Goal: Task Accomplishment & Management: Complete application form

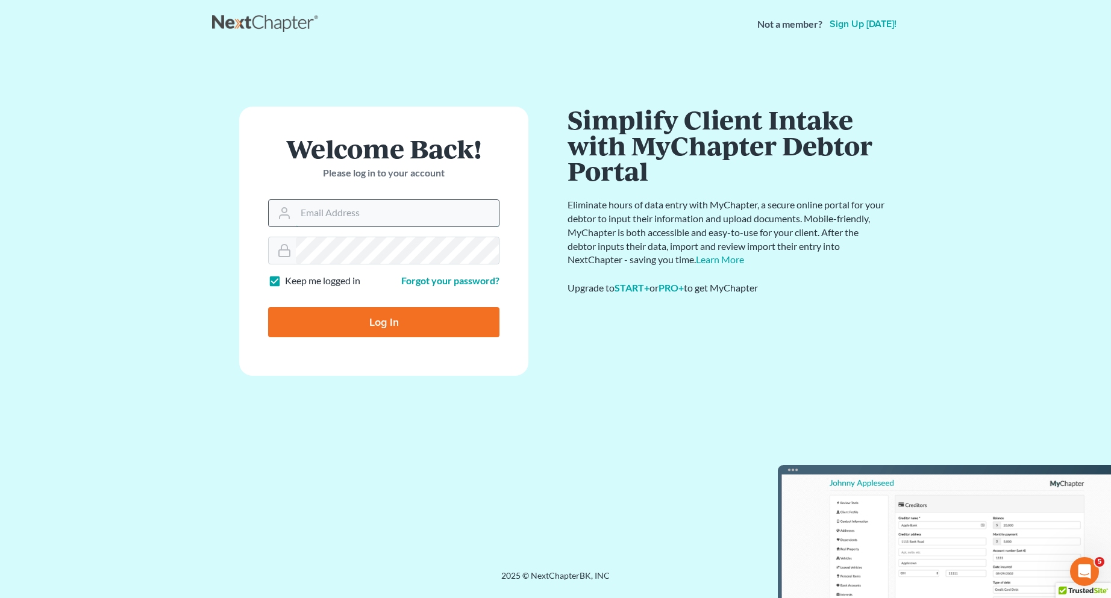
click at [345, 218] on input "Email Address" at bounding box center [397, 213] width 203 height 27
type input "[EMAIL_ADDRESS][DOMAIN_NAME]"
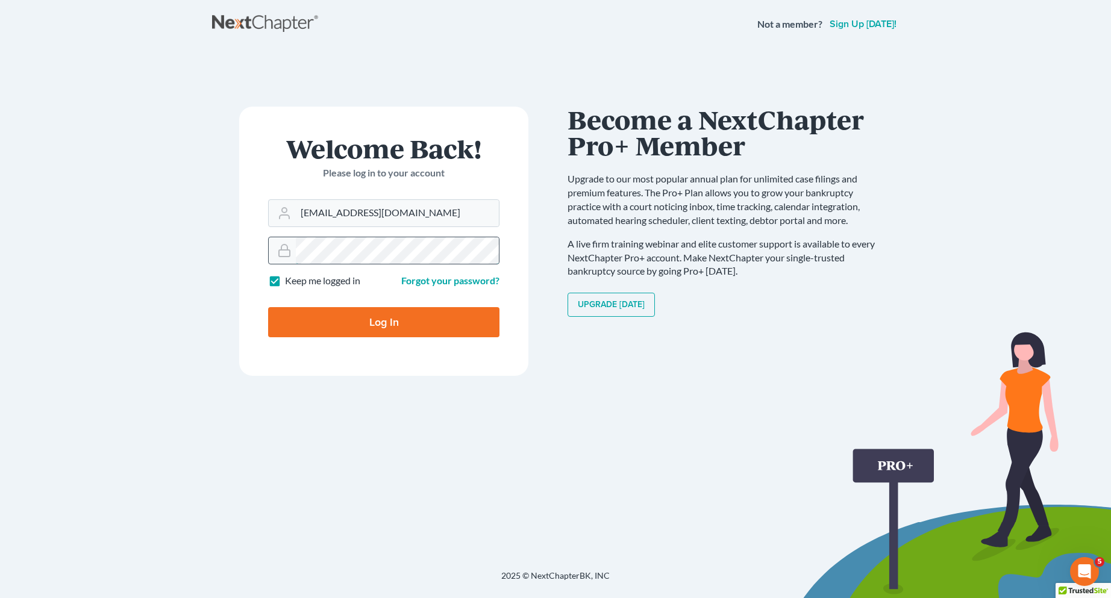
click at [268, 307] on input "Log In" at bounding box center [383, 322] width 231 height 30
type input "Thinking..."
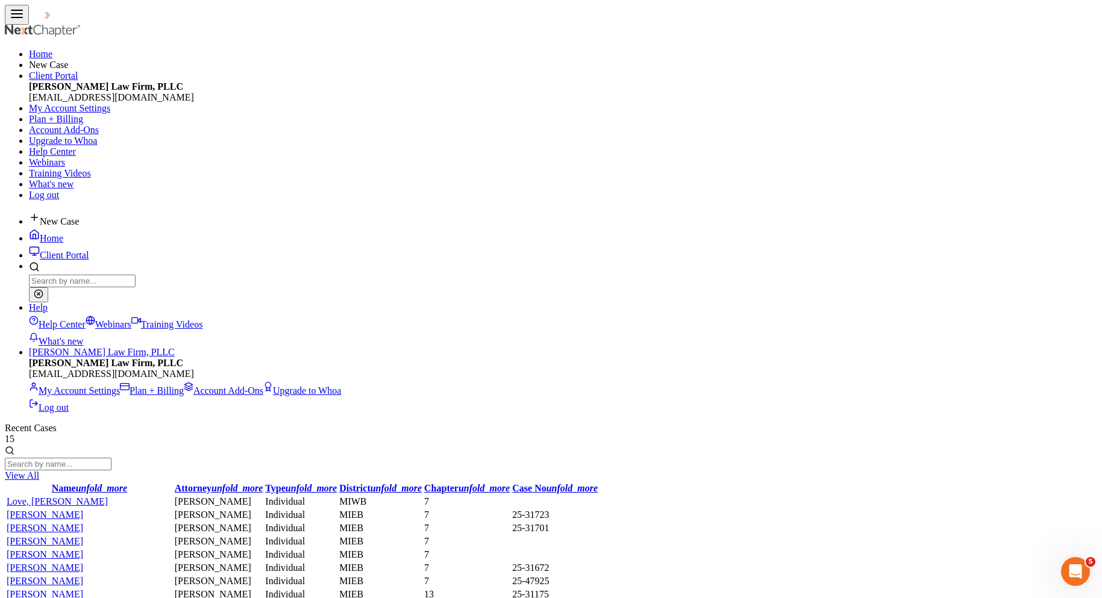
click at [66, 496] on link "Love, [PERSON_NAME]" at bounding box center [57, 501] width 101 height 10
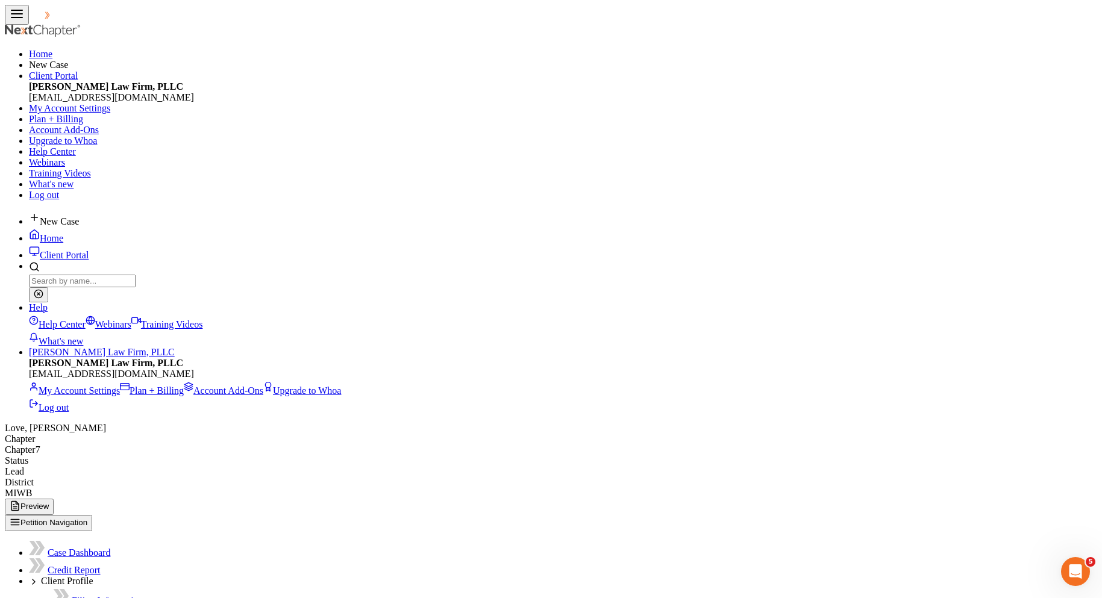
select select "0"
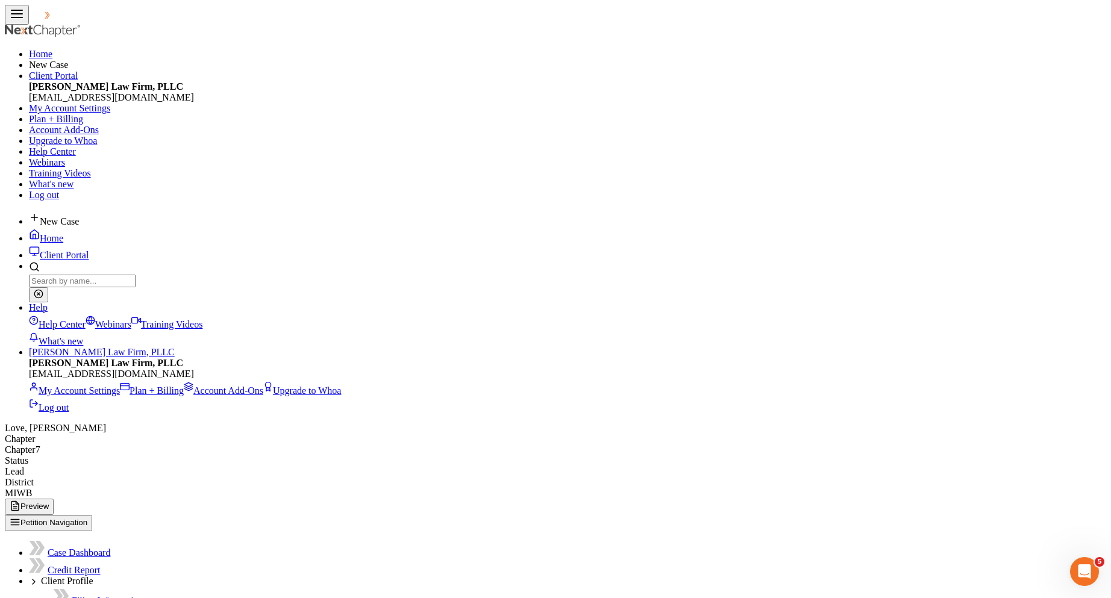
select select "0"
type input "MRD Apartments"
type input "[STREET_ADDRESS]"
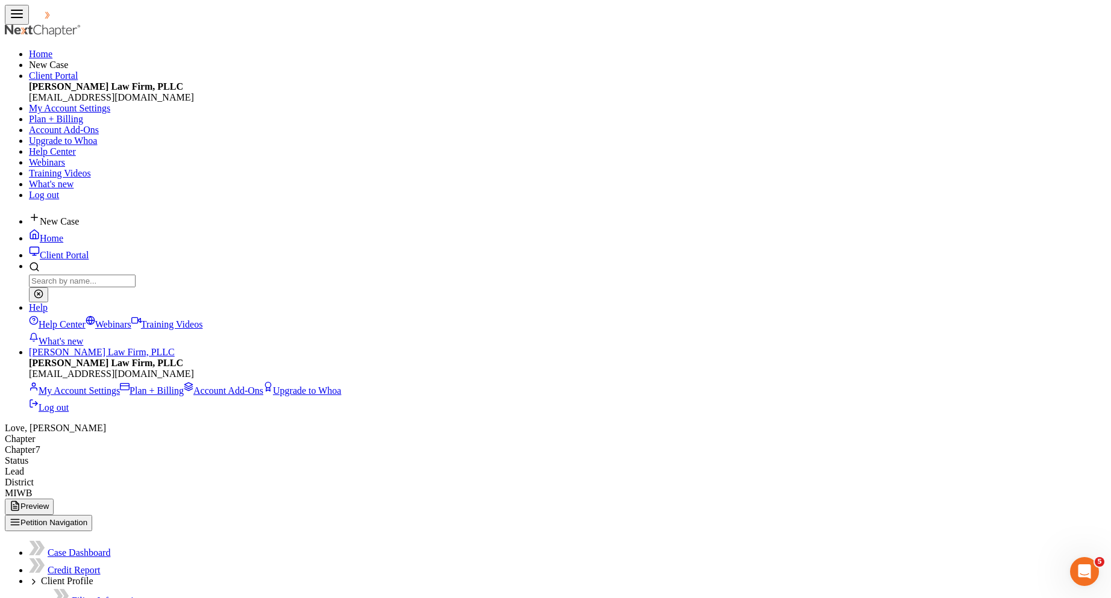
type input "[GEOGRAPHIC_DATA]"
select select "23"
type input "48823"
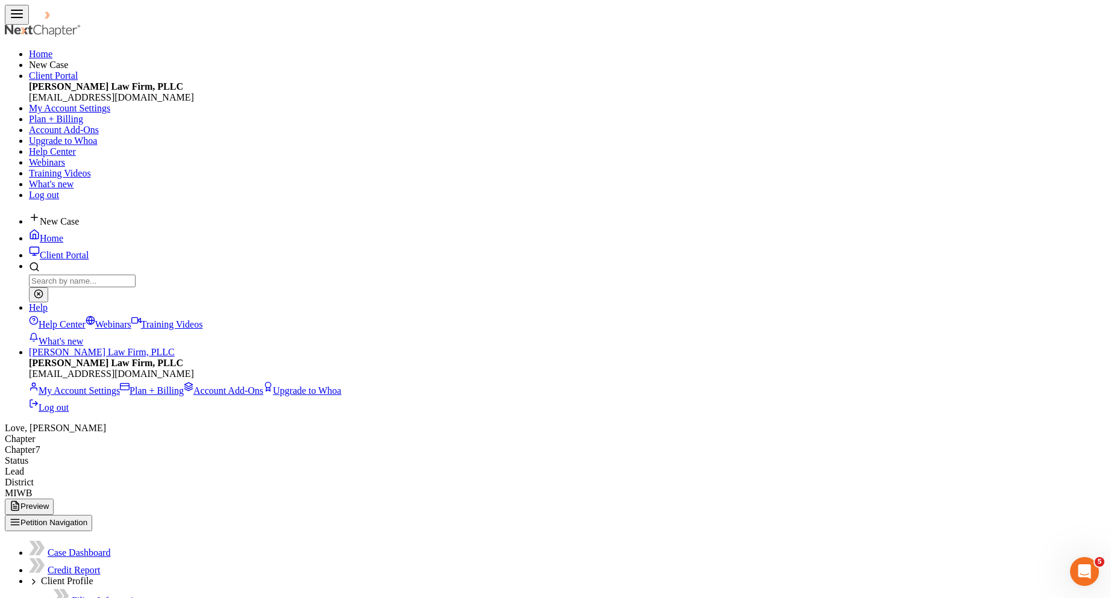
checkbox input "true"
type input "Accts. Payable Specialist"
type input "1 year 4 months"
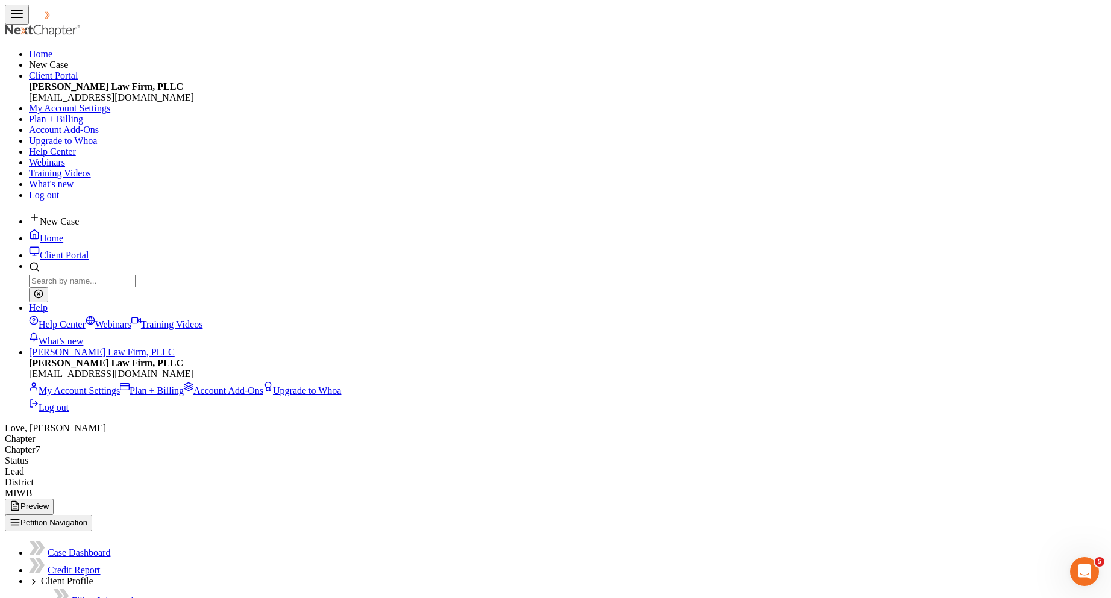
select select "2"
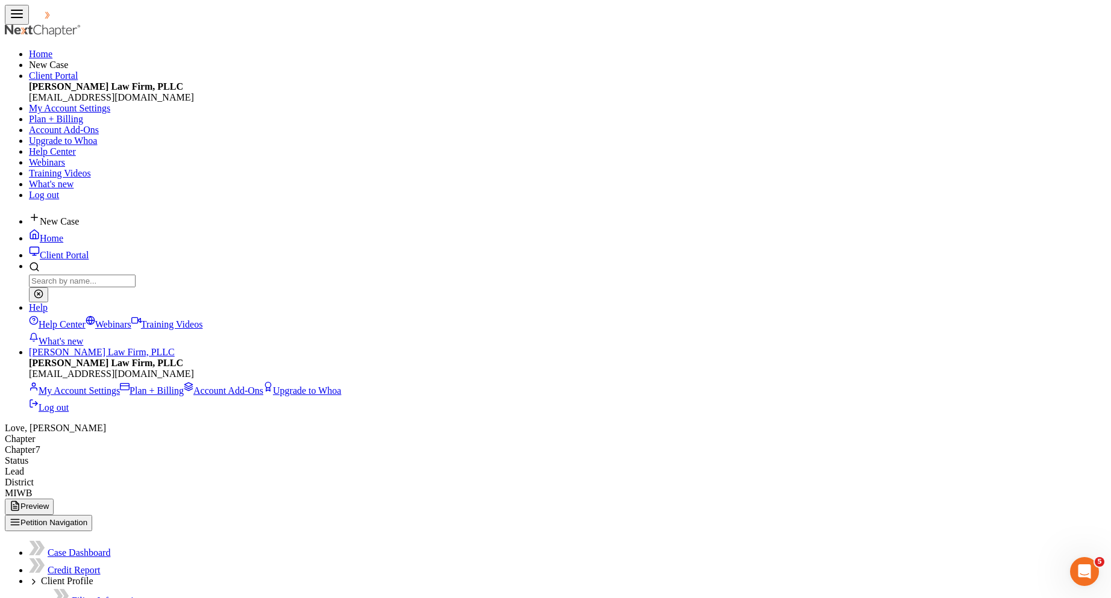
type input "[DATE]"
type input "1,743.00"
type input "303.86"
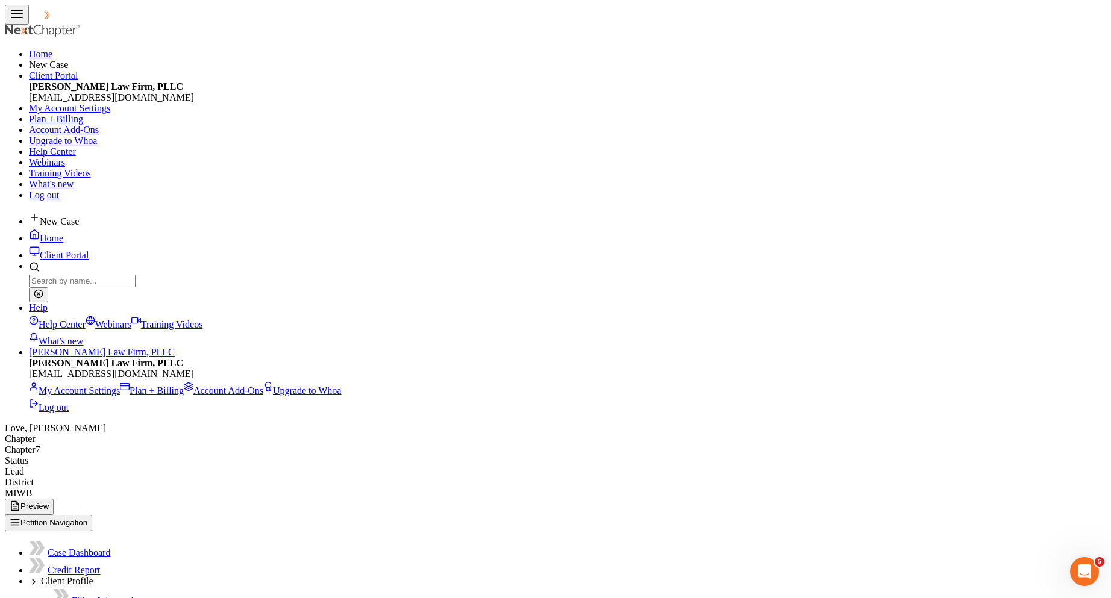
type input "17.43"
type input "4.94"
type input "3.68"
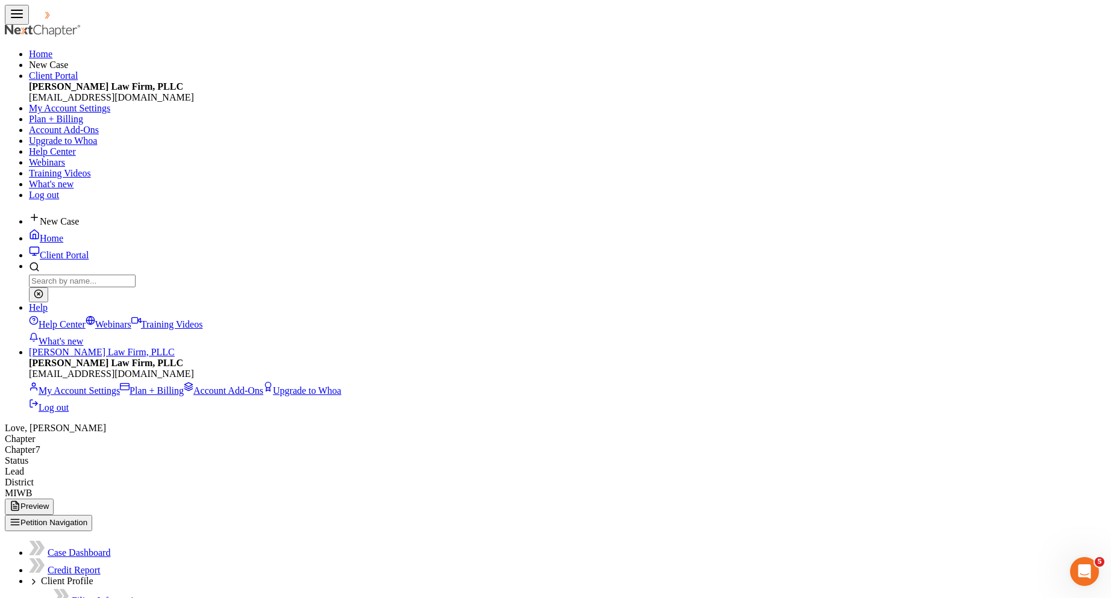
type input "2.84"
type input "ADD"
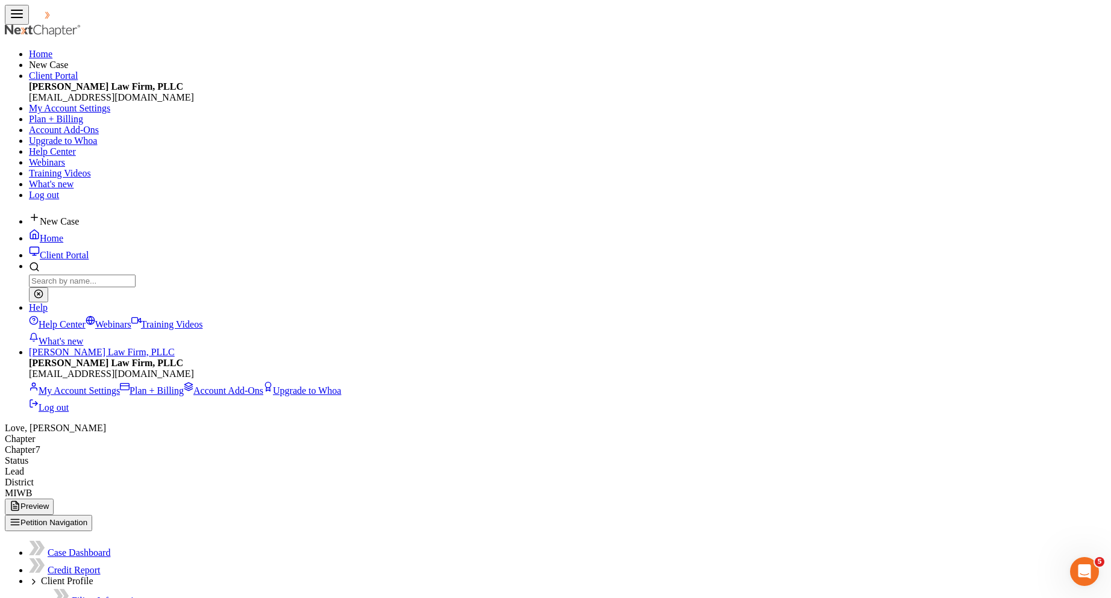
type input "0.26"
type input "LTD"
type input "17.56"
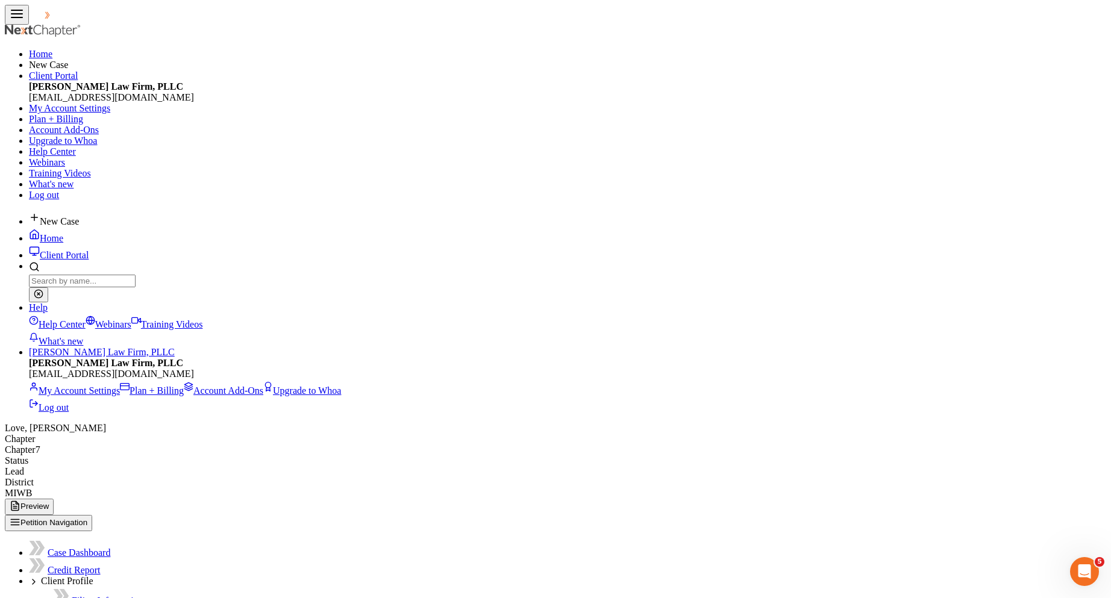
type input "STD"
type input "22.89"
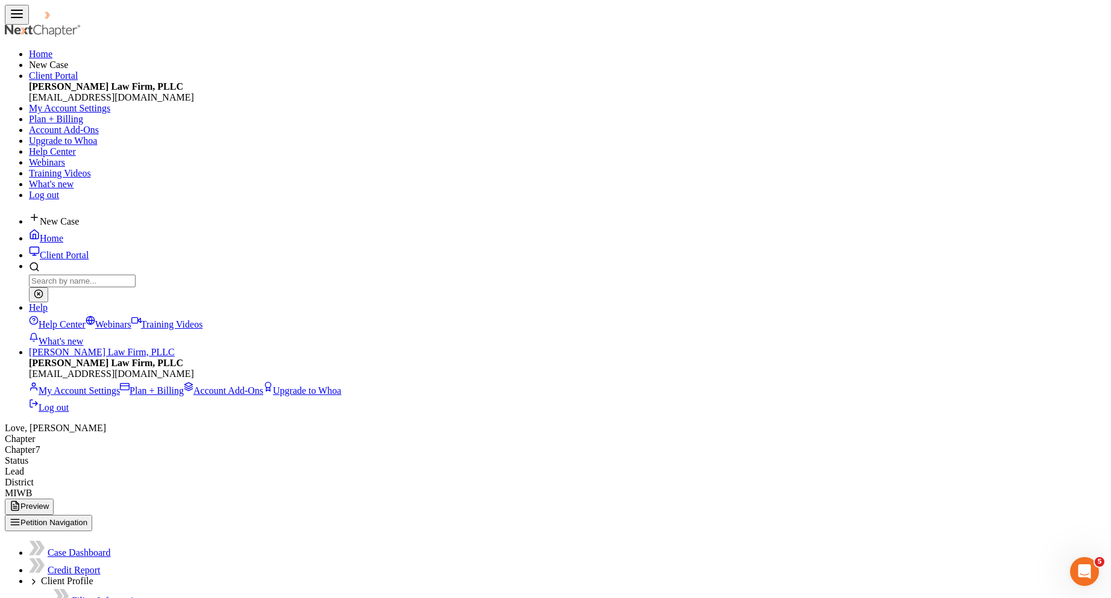
type input "[DATE]"
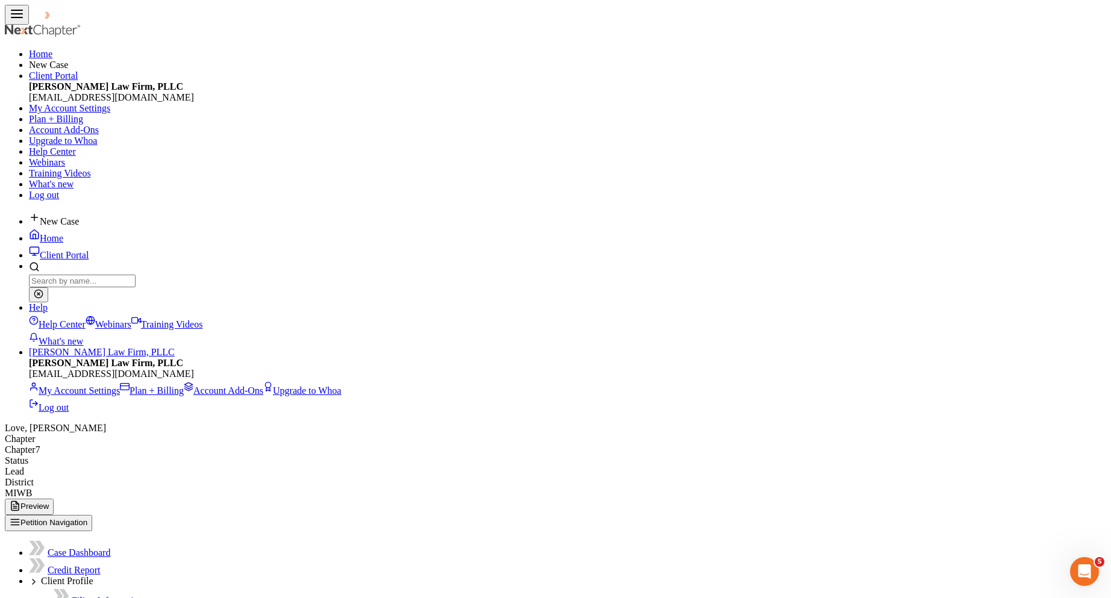
type input "1,669.50"
type input "286.05"
type input "6"
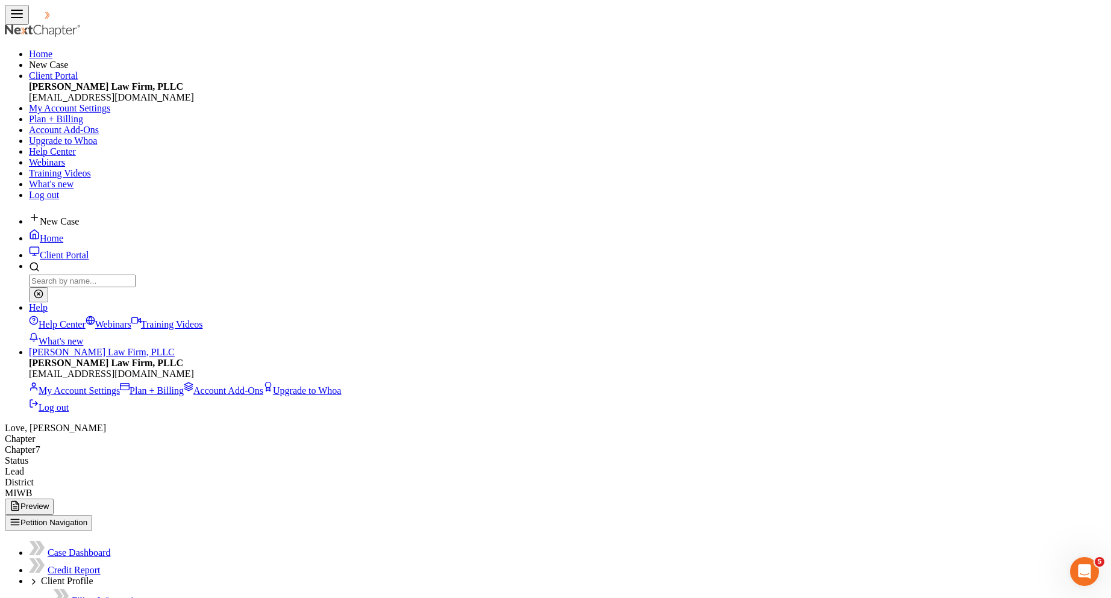
type input "16.70"
type input "4.94"
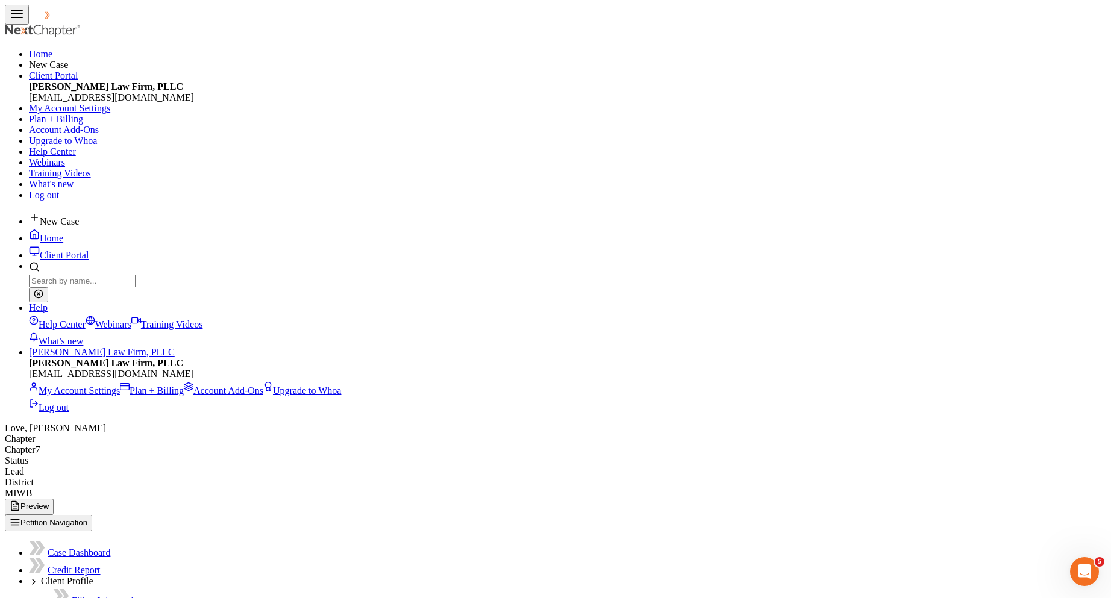
type input "3.68"
type input "2.84"
type input "ADD"
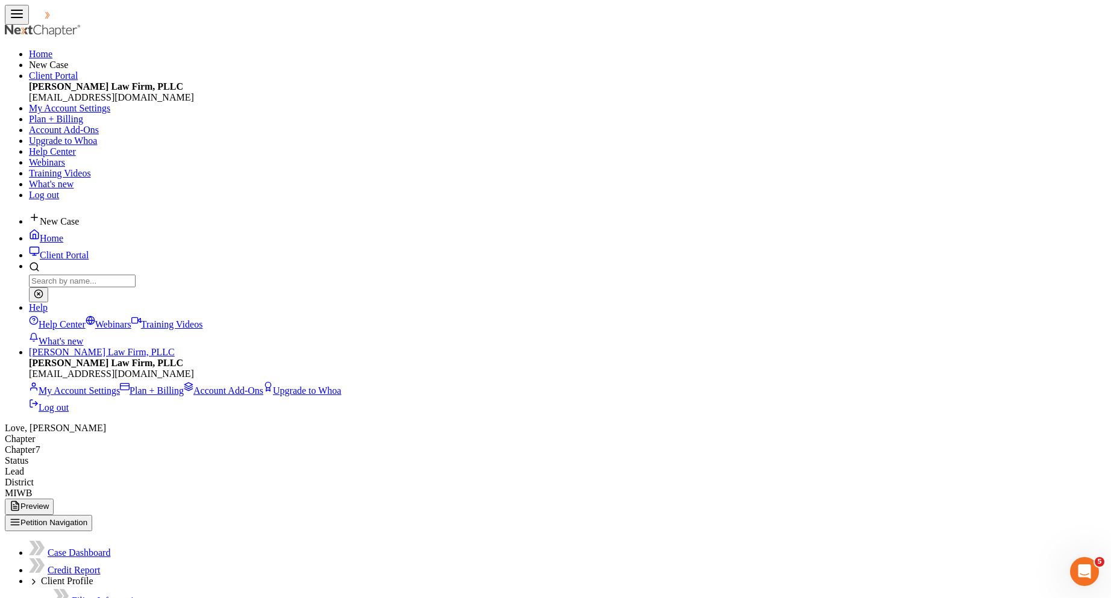
scroll to position [735, 0]
type input "0.26"
type input "LTD"
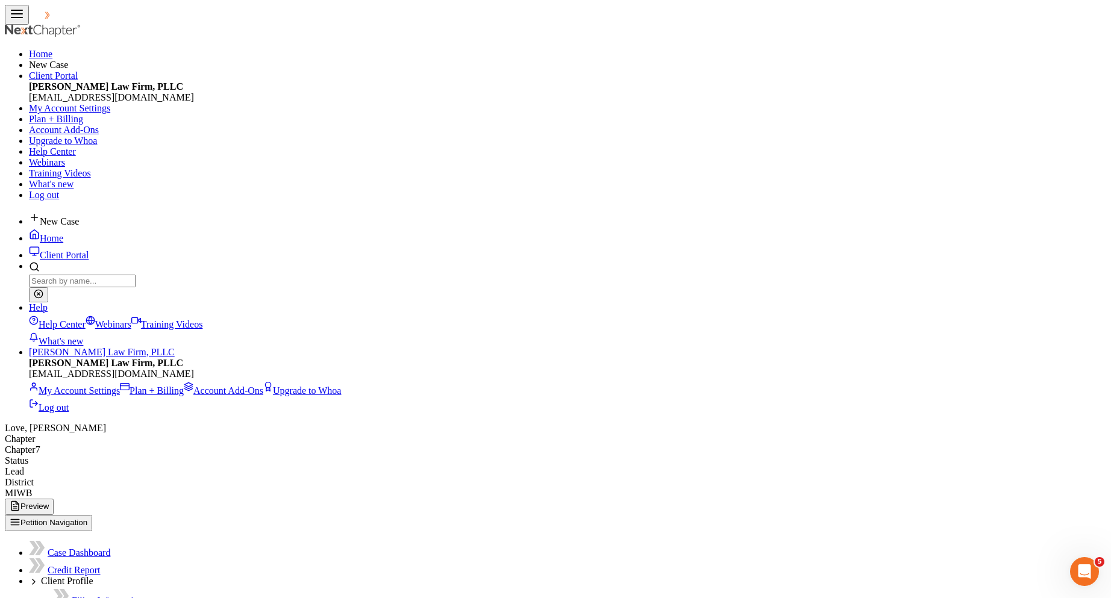
type input "17.56"
type input "STD"
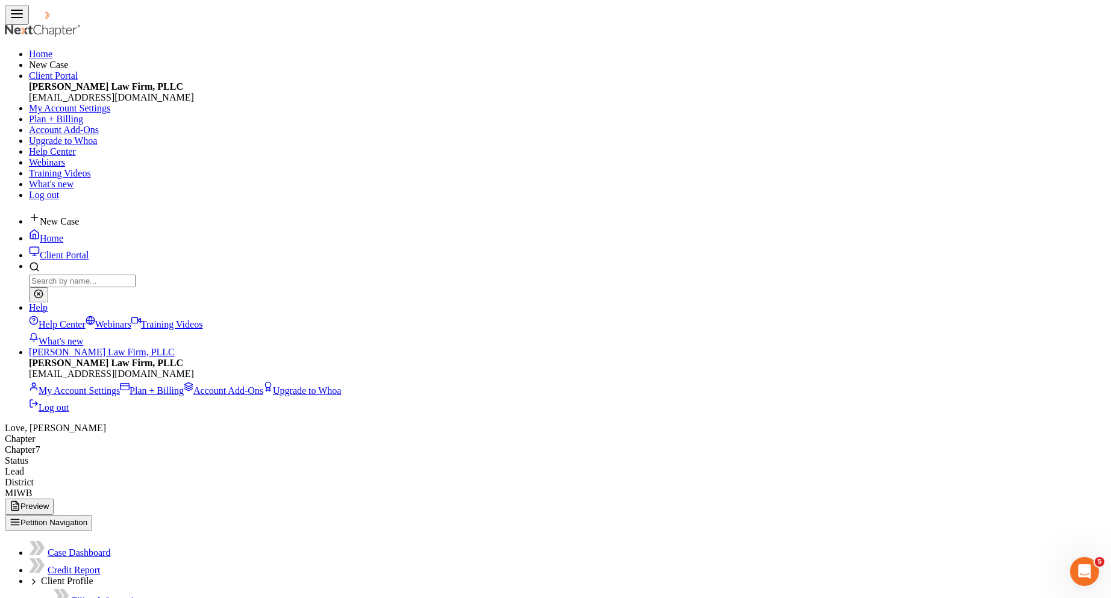
type input "22.89"
type input "[DATE]"
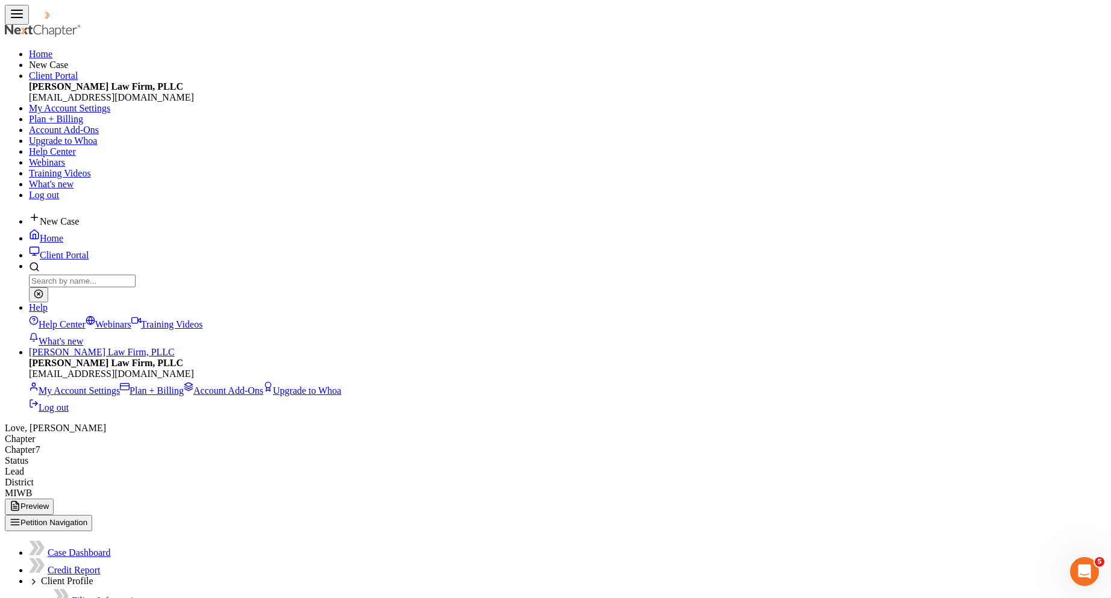
type input "1,680.00"
type input "288.51"
type input "6"
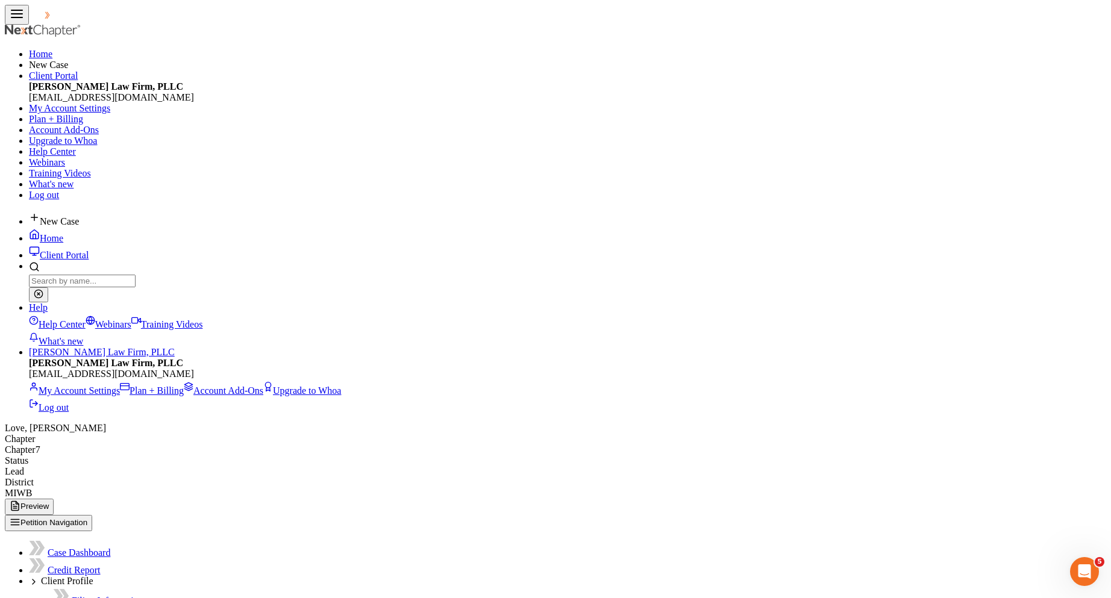
type input "16.80"
type input "3.87"
type input "2.96"
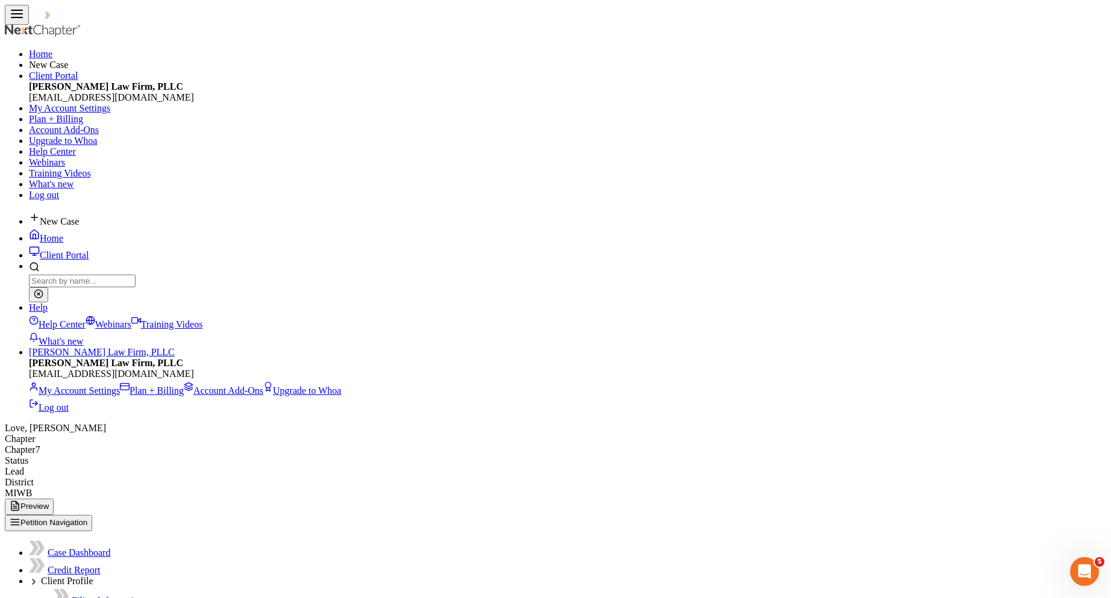
scroll to position [1198, 0]
type input "4.94"
type input "ADD`"
type input "0.26"
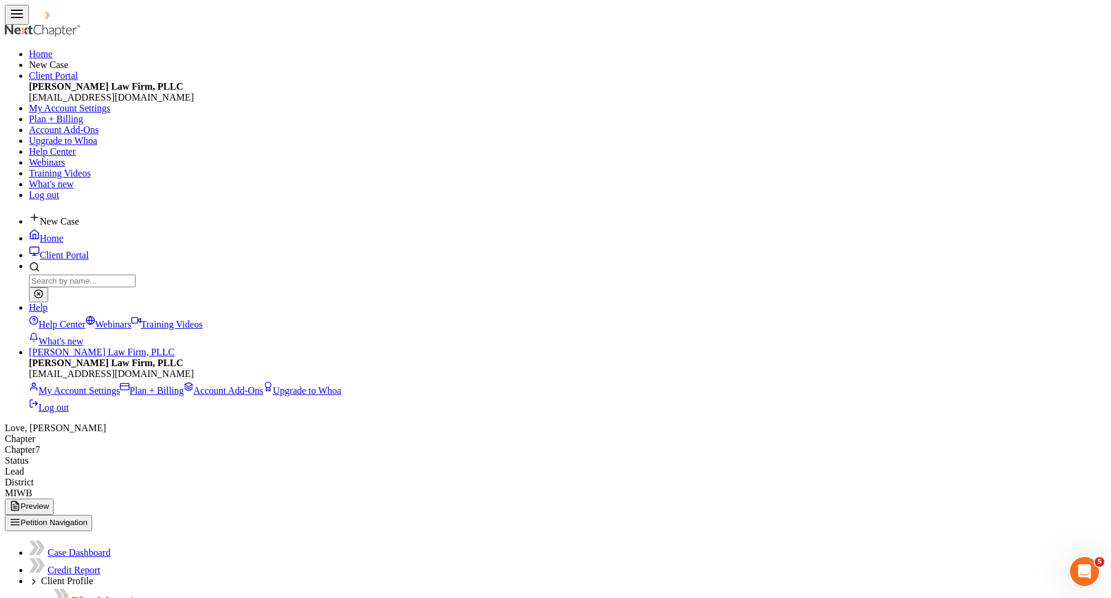
type input "LTD"
type input "17.56"
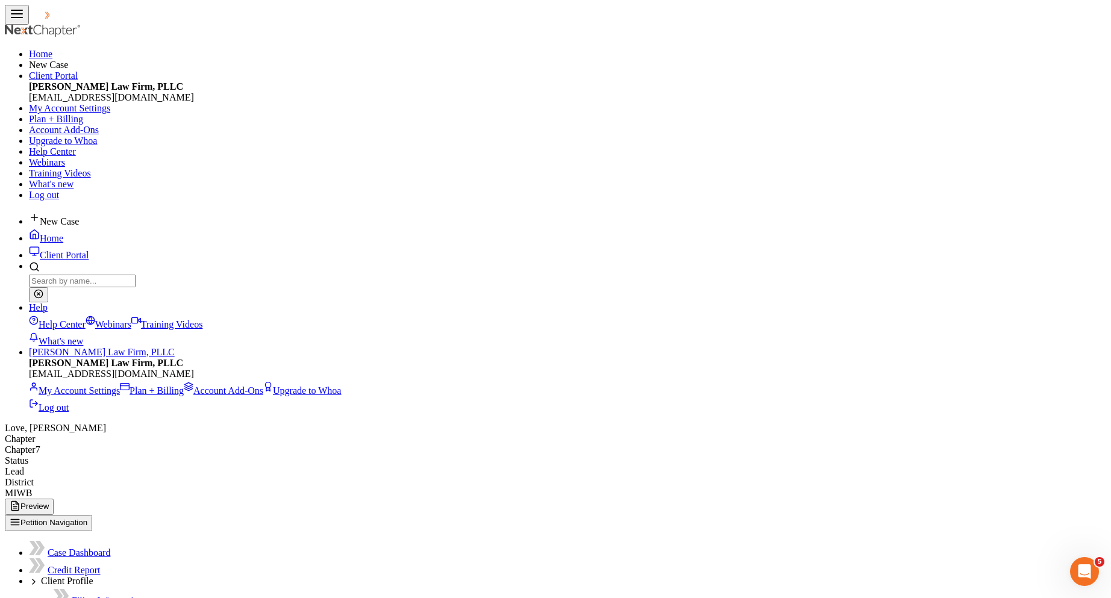
type input "STD"
type input "22.89"
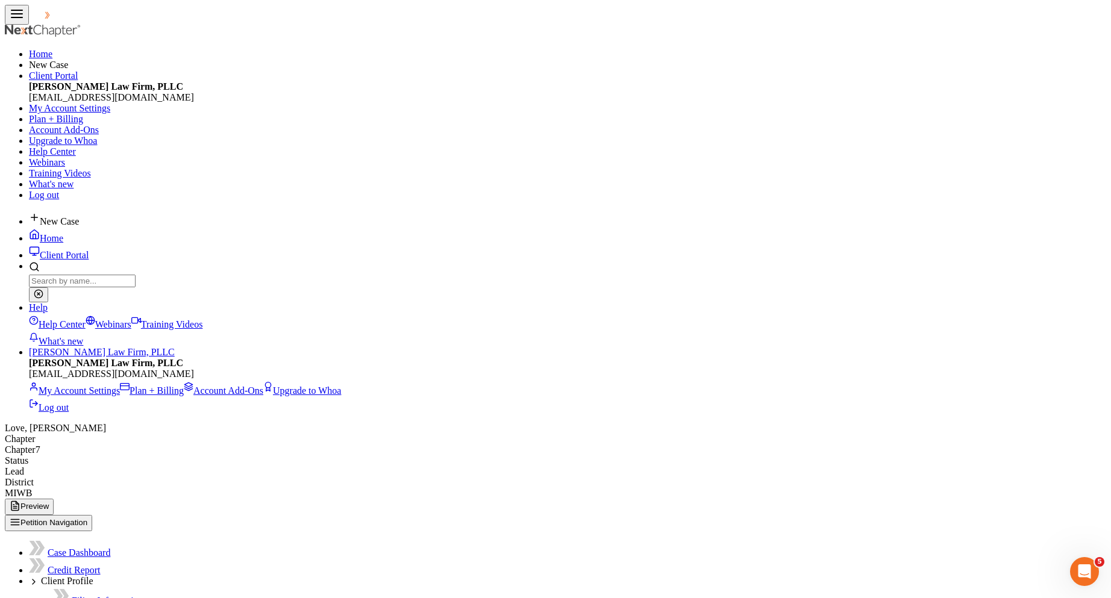
scroll to position [1567, 0]
type input "[DATE]"
type input "1,737.75"
type input "302.52"
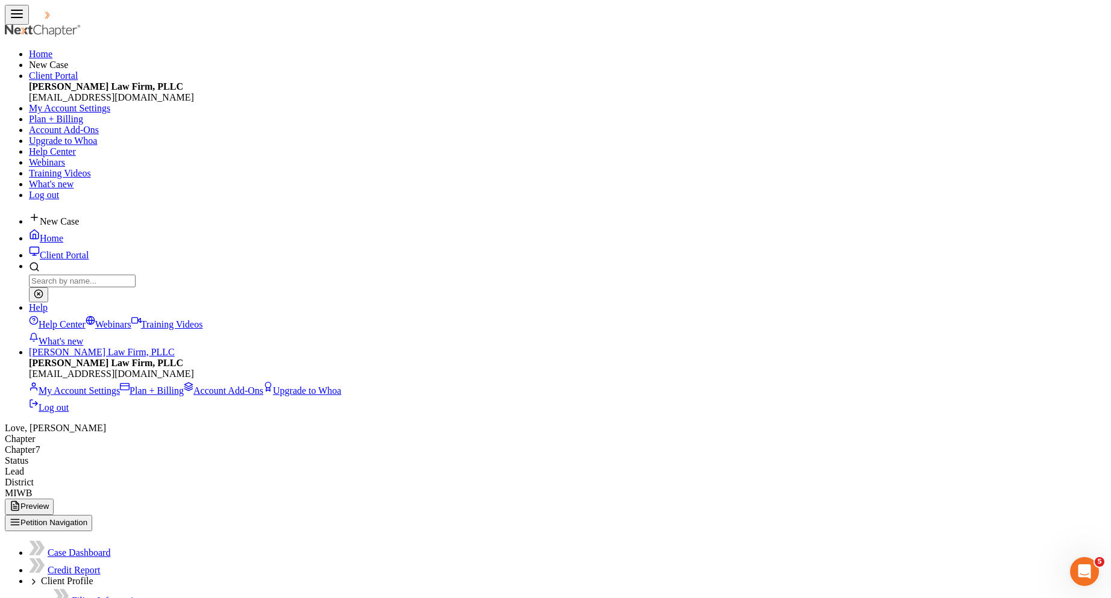
type input "17.38"
type input "4.94"
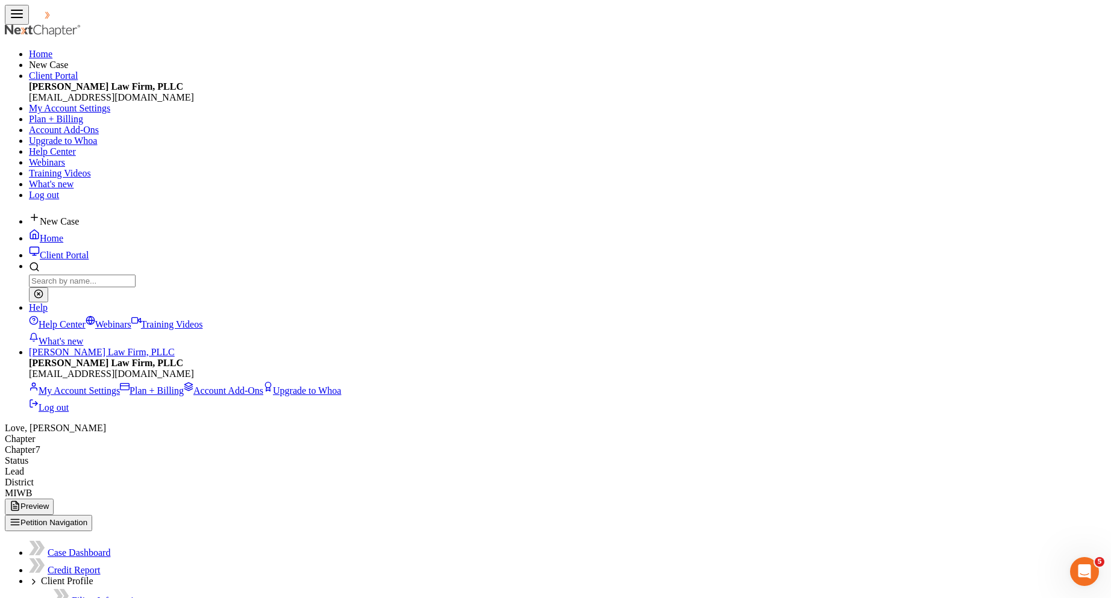
type input "3.87"
type input "2.96"
type input "ADD"
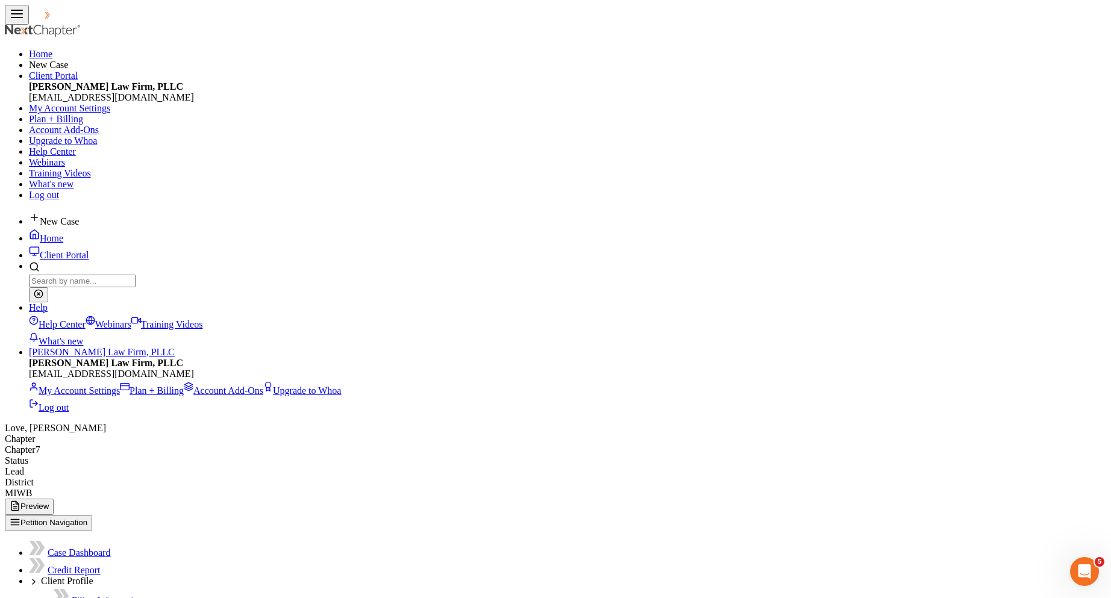
type input "0.26"
type input "LTD"
type input "17.56"
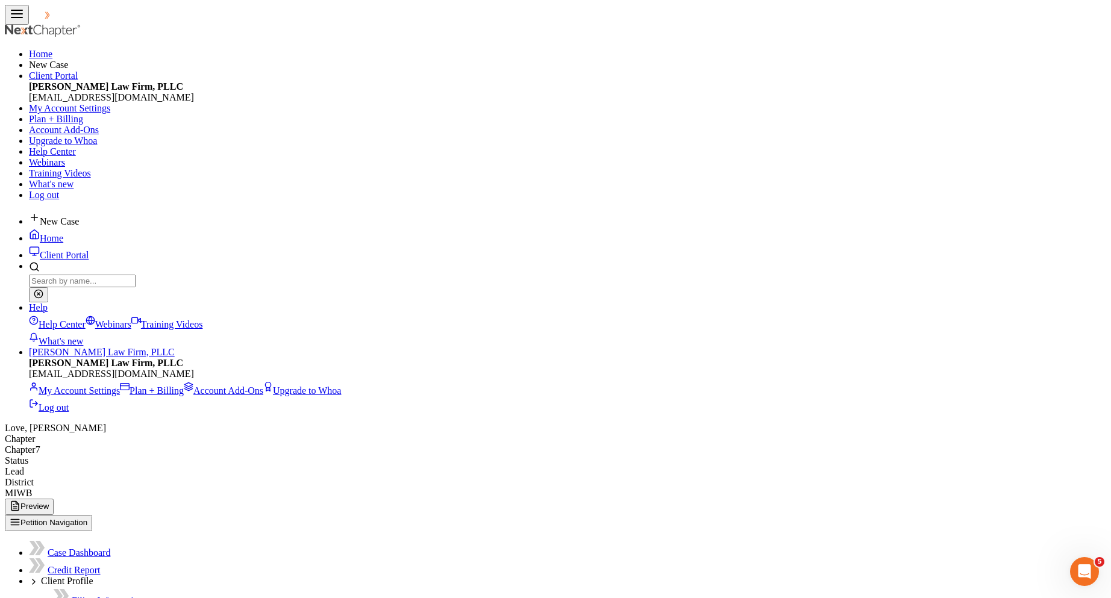
type input "STD"
type input "22.89"
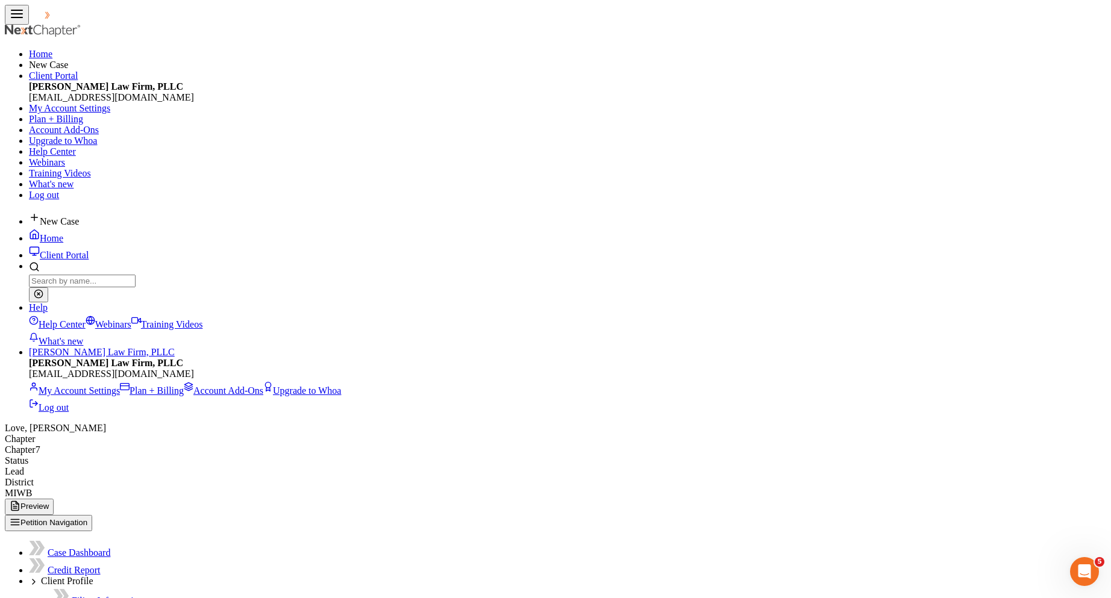
type input "302.52"
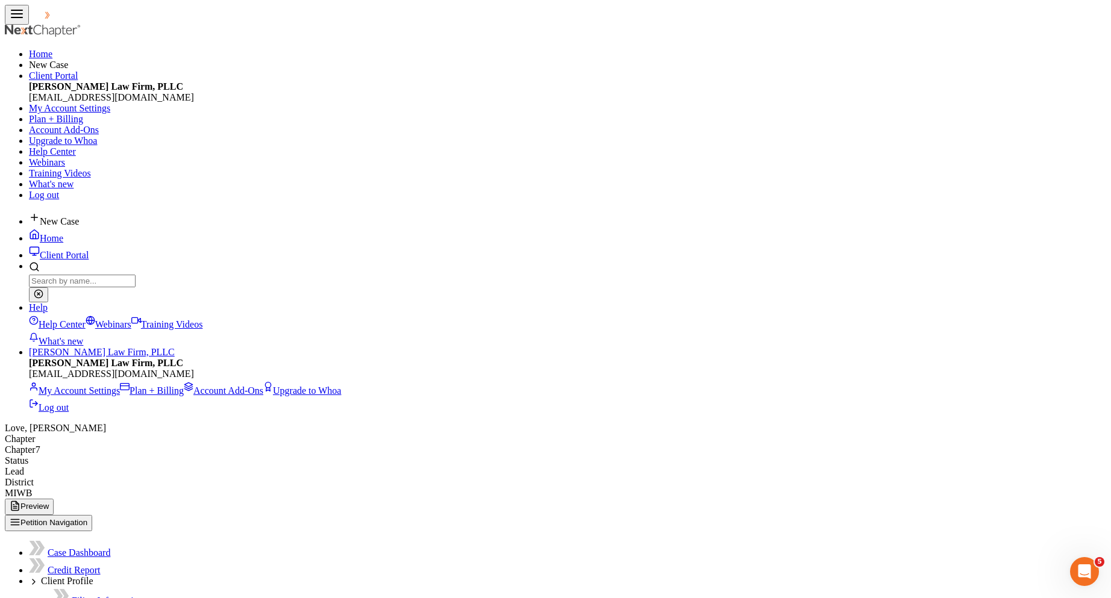
type input "[DATE]"
type input "1,687.88"
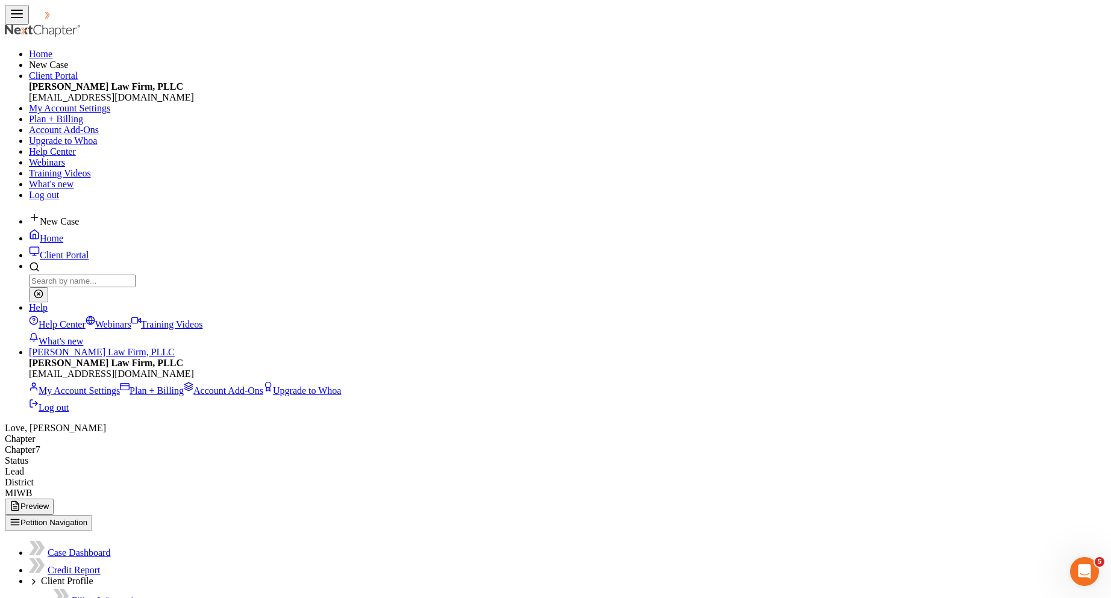
type input "290.43"
type input "16.88"
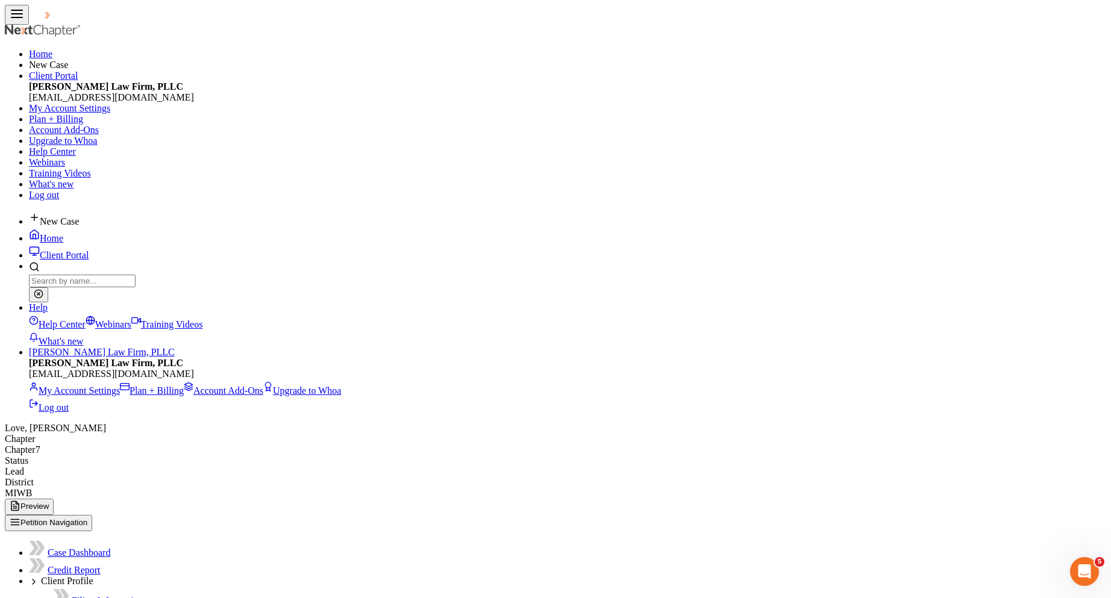
type input "4.94"
type input "3.87"
type input "2.96"
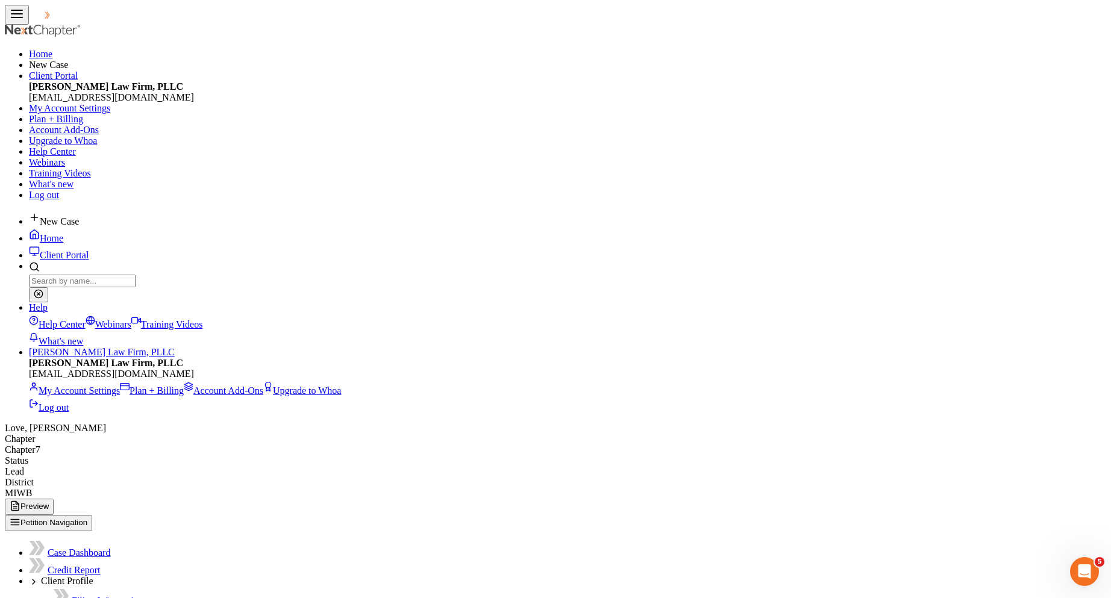
type input "ADD"
type input "0.26"
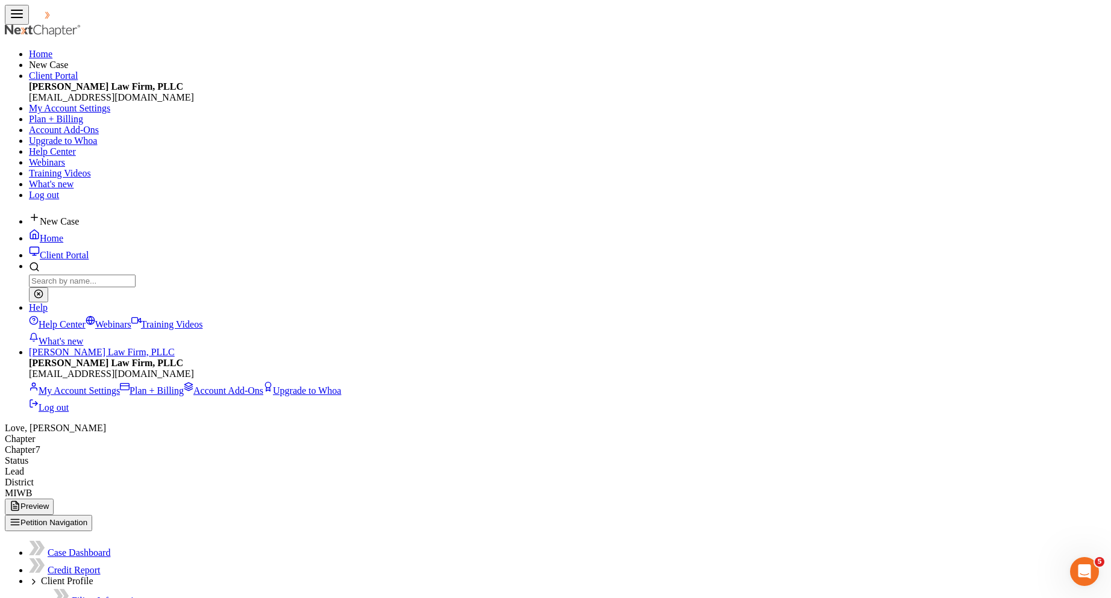
type input "LTD"
type input "17.56"
type input "STD"
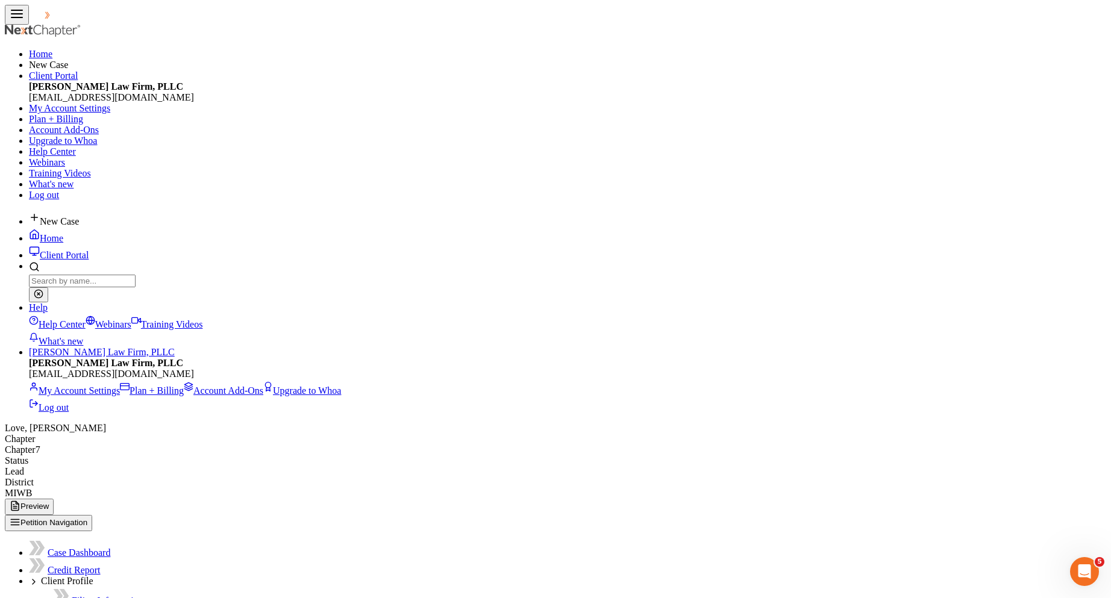
scroll to position [2191, 0]
type input "22.89"
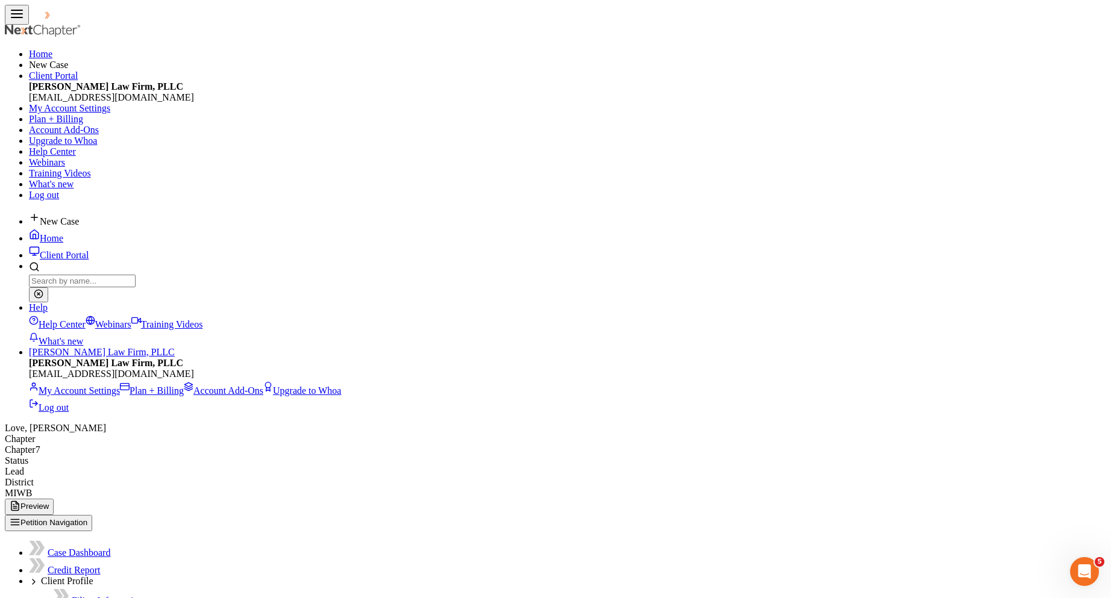
type input "[DATE]"
type input "1,853.26"
type input "330.50"
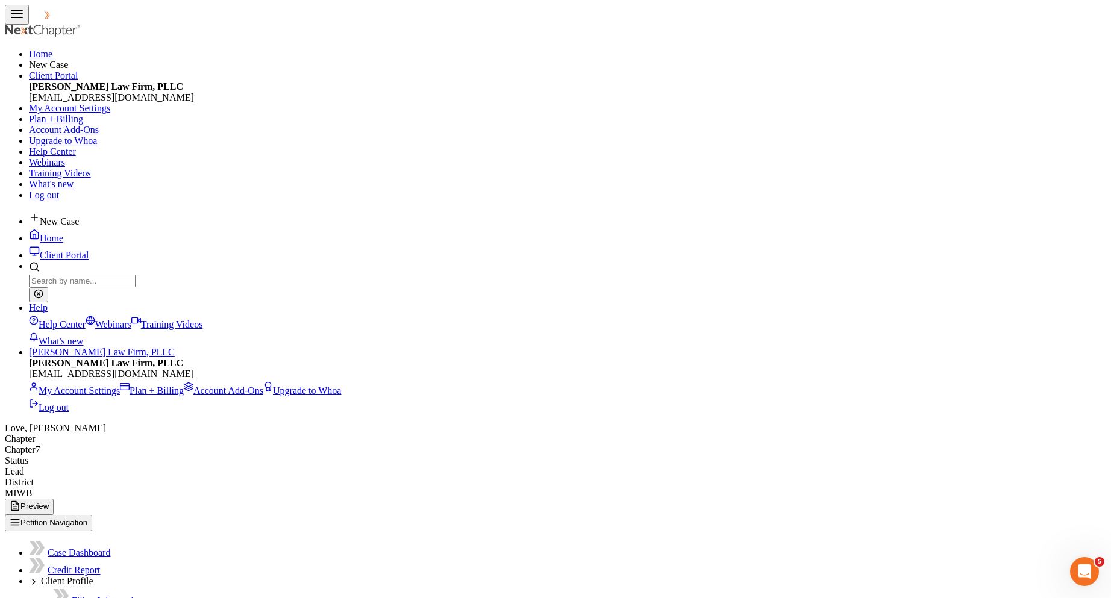
type input "18.53"
type input "4.94"
type input "3.87"
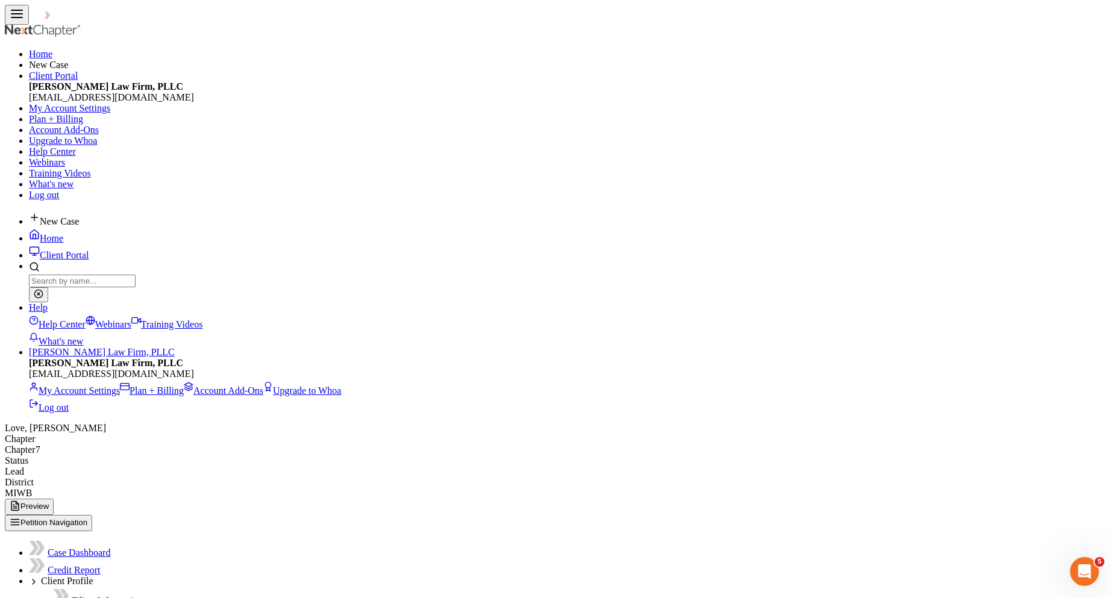
scroll to position [2587, 0]
type input "2.96"
type input "ADD"
type input "0.26"
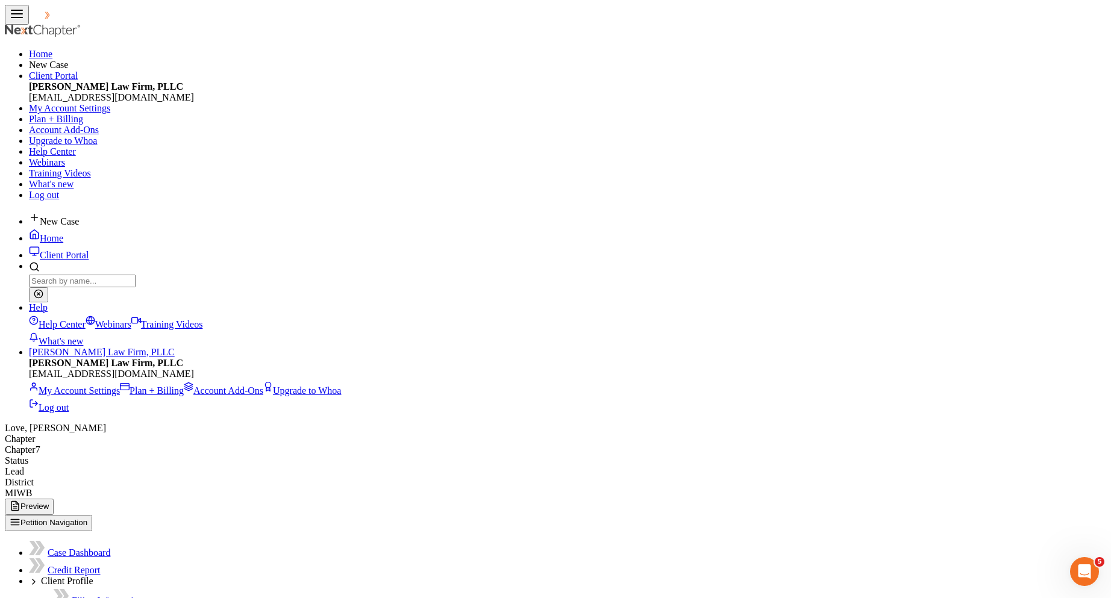
type input "LTD"
type input "17.56"
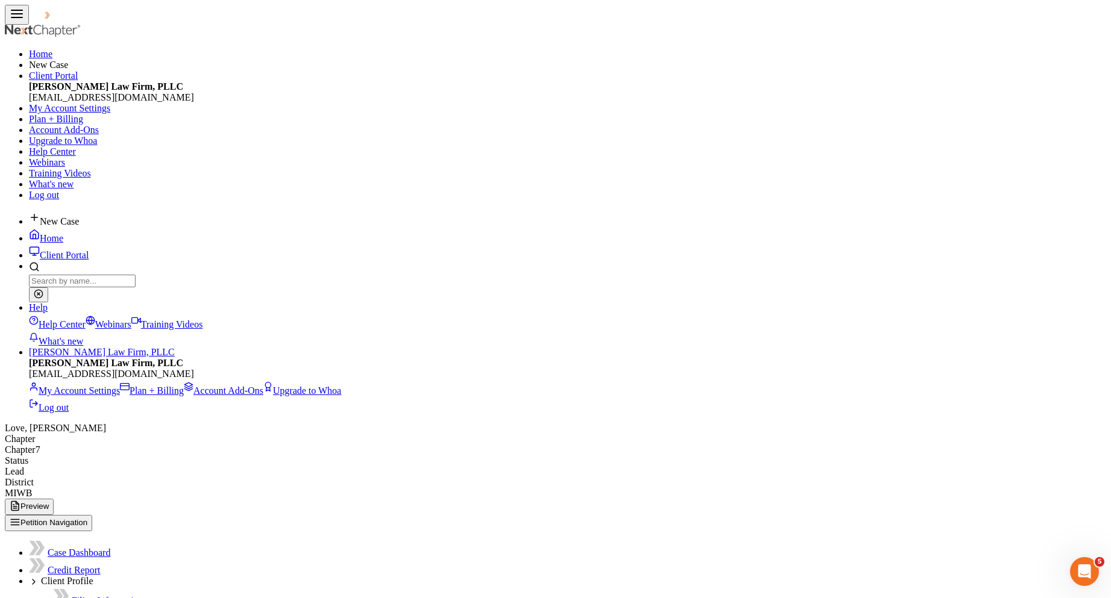
type input "STD"
type input "22.89"
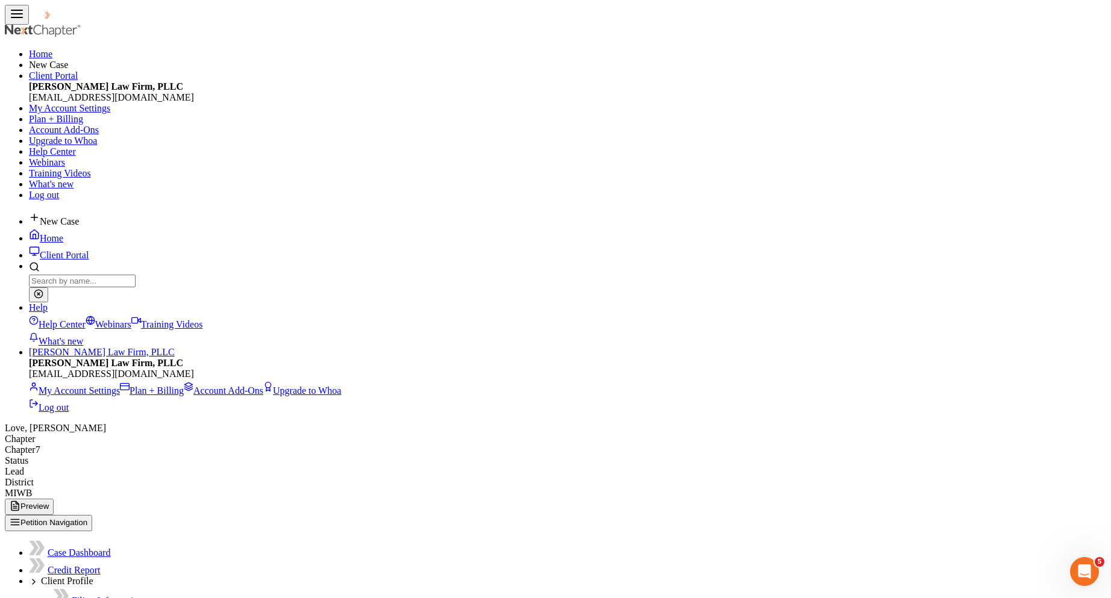
scroll to position [2895, 0]
type input "[DATE]"
type input "1,790.25"
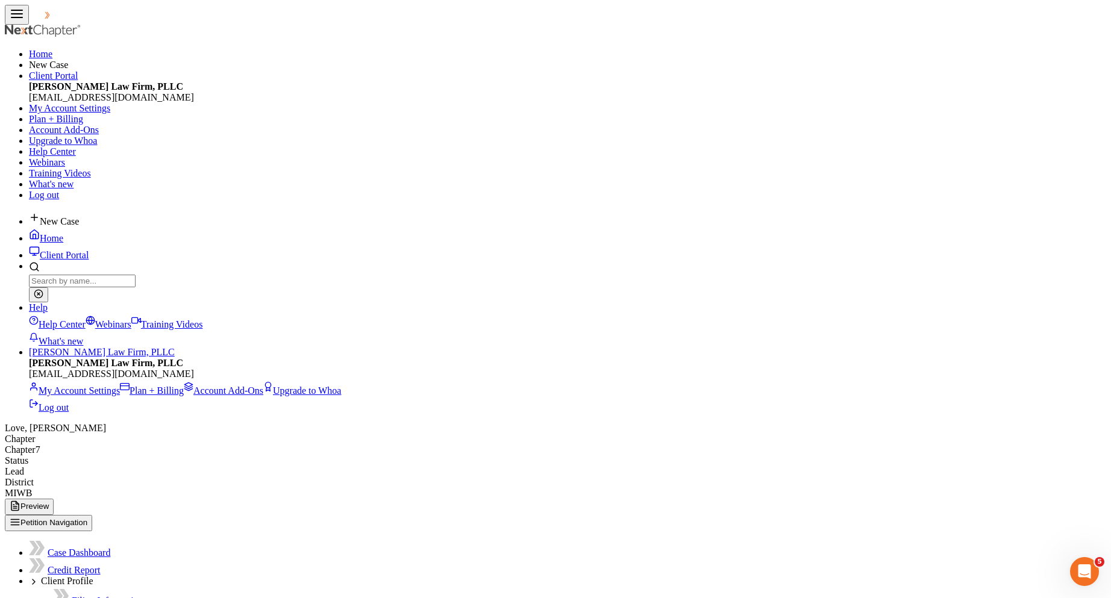
type input "315.24"
type input "17.90"
type input "4.94"
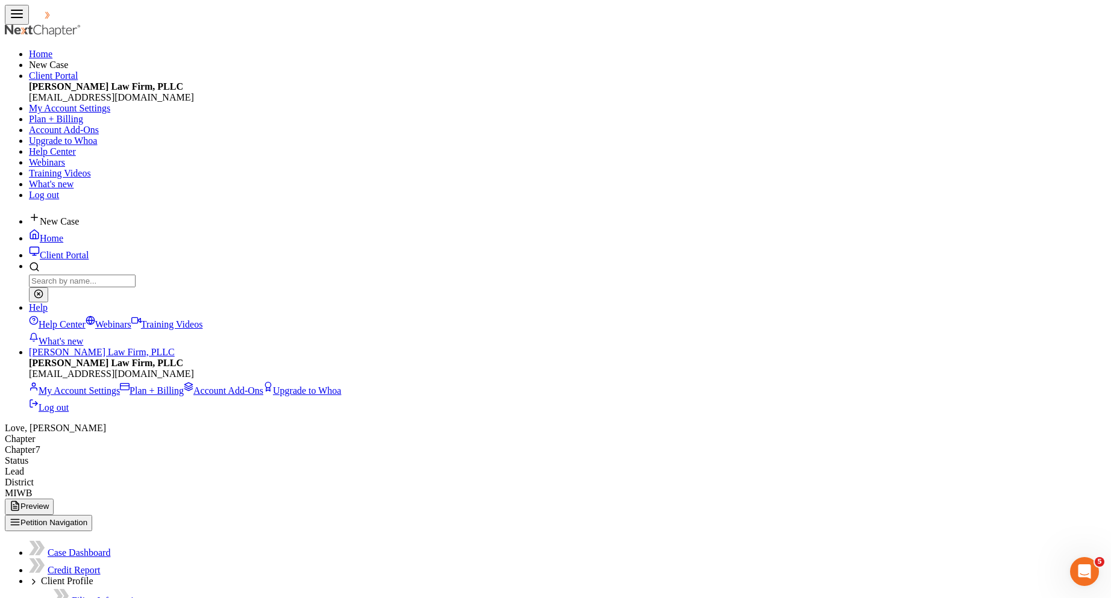
type input "3.87"
type input "2.96"
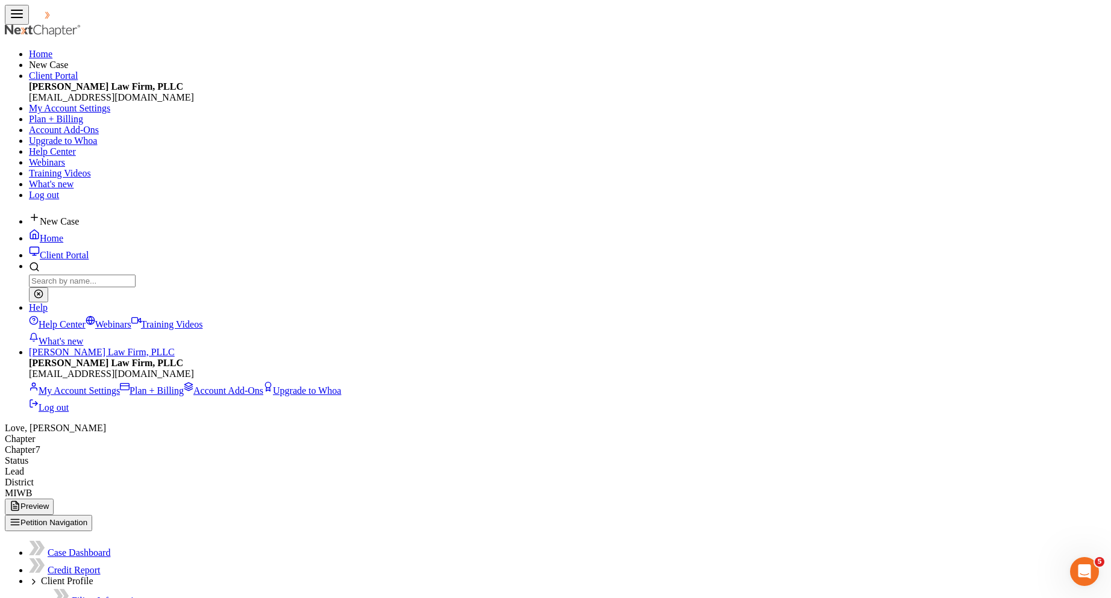
type input "ADD"
type input "0.26"
type input "LTD"
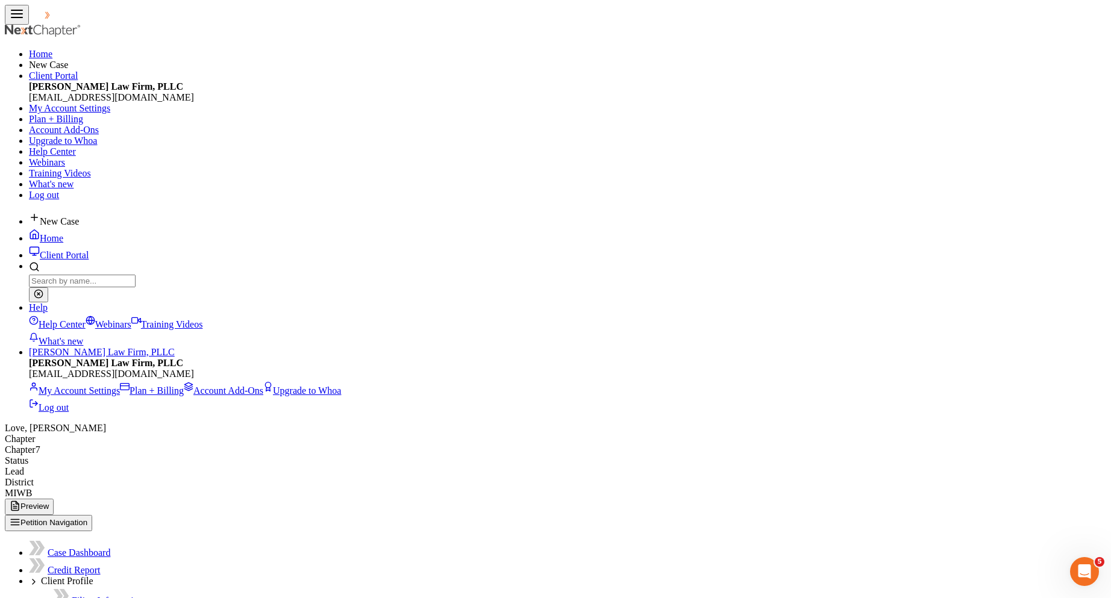
type input "17.56"
type input "STD"
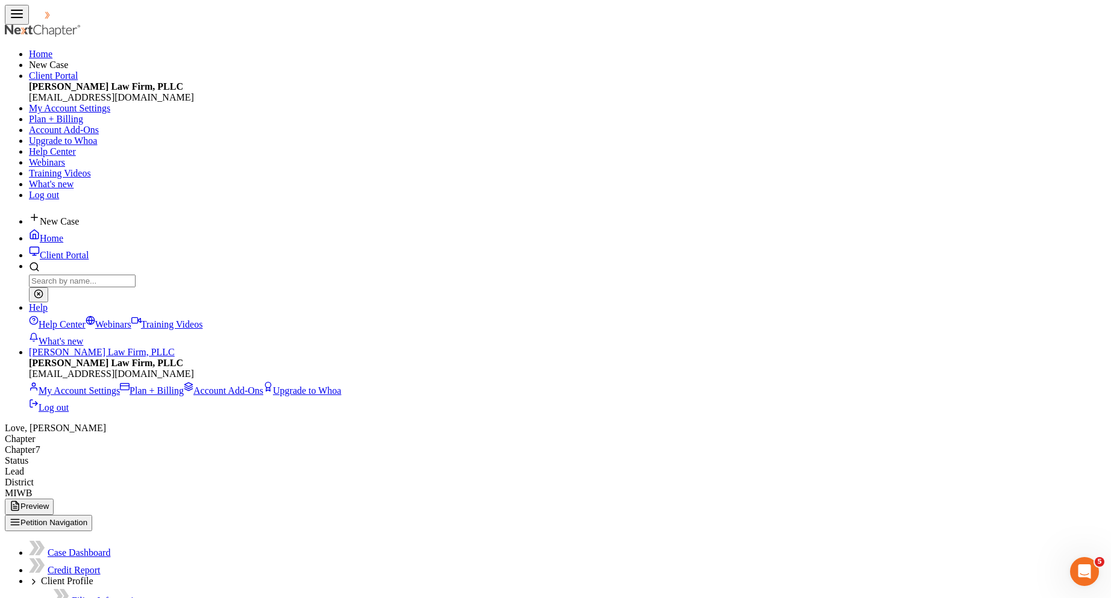
type input "22.89"
type input "[DATE]"
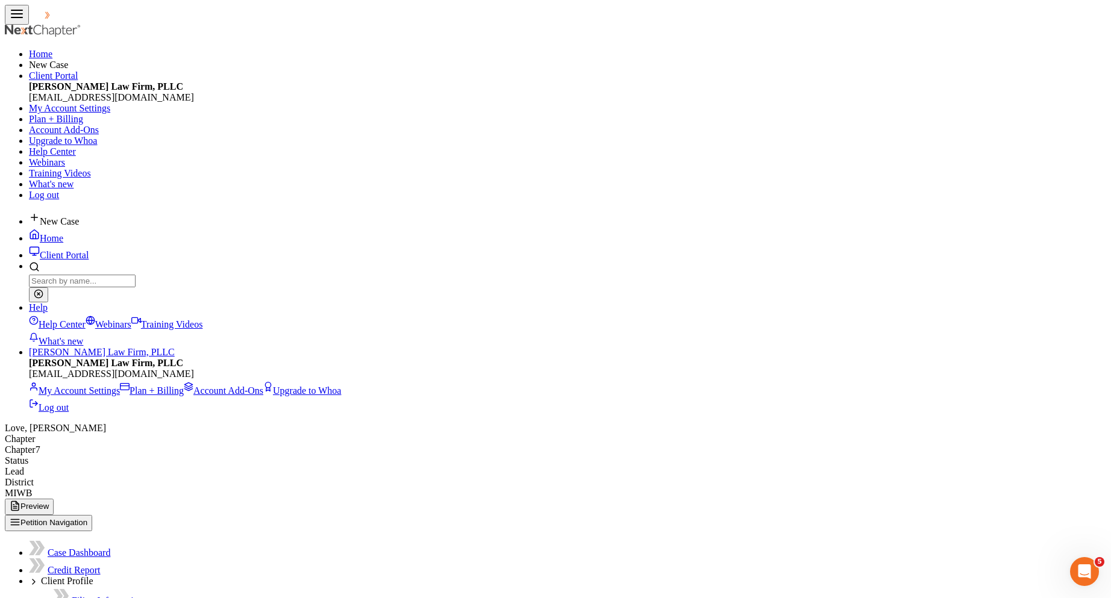
type input "1,711.50"
type input "294.14"
type input "17.12"
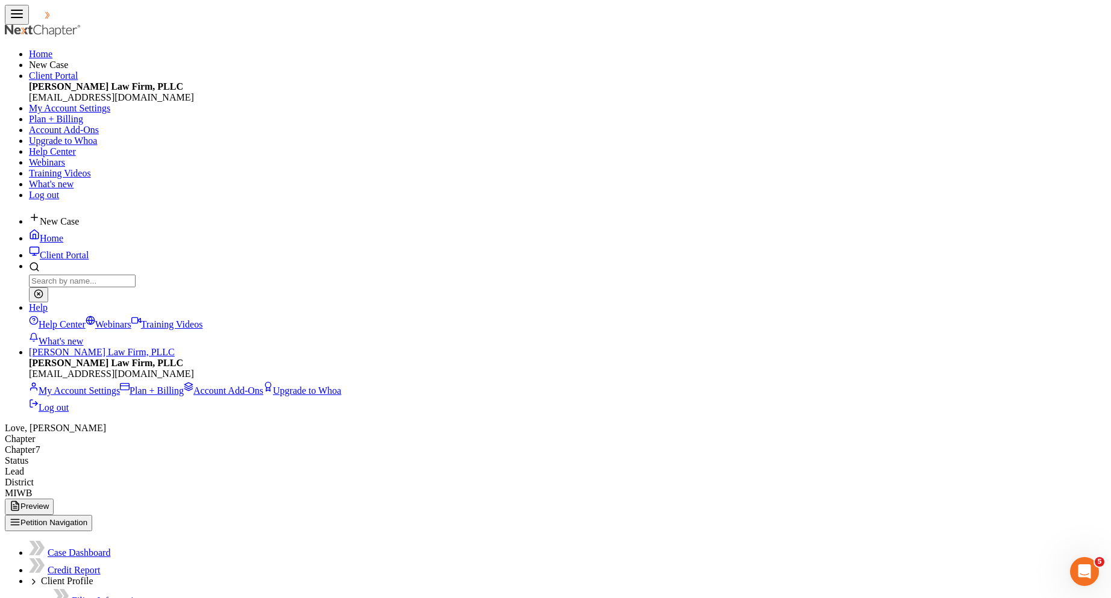
type input "4.94"
type input "3.87"
type input "2.96"
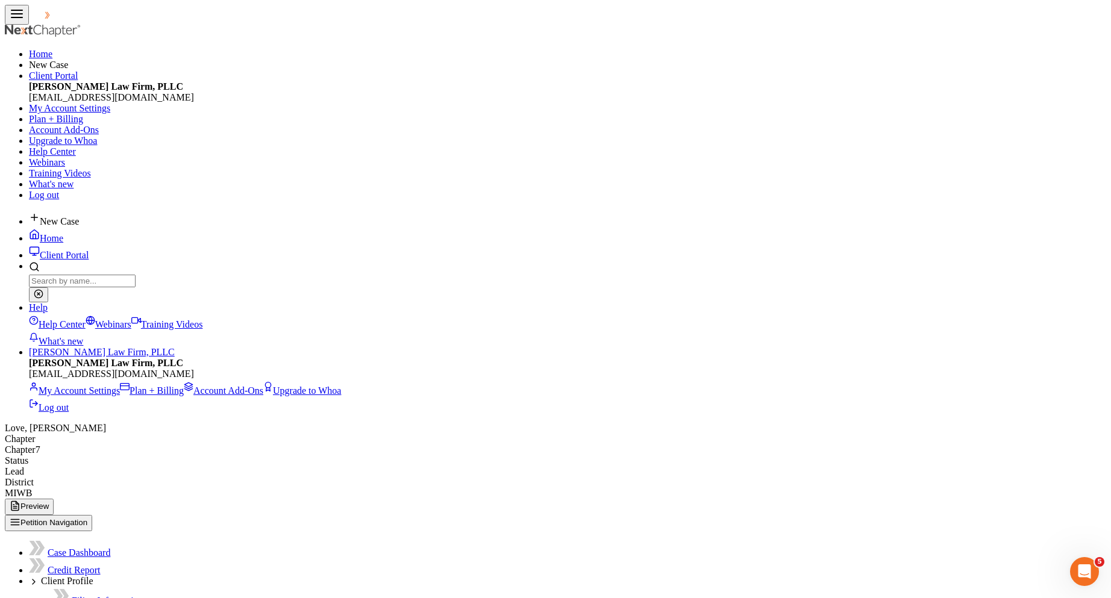
type input "ADD"
type input "0.26"
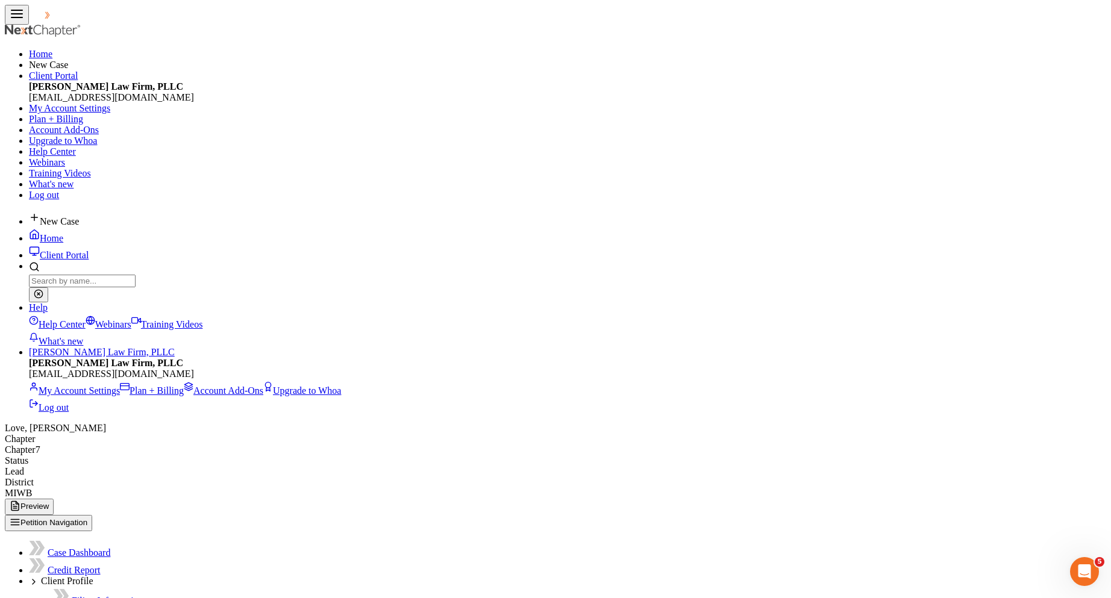
type input "LTD"
type input "17.56"
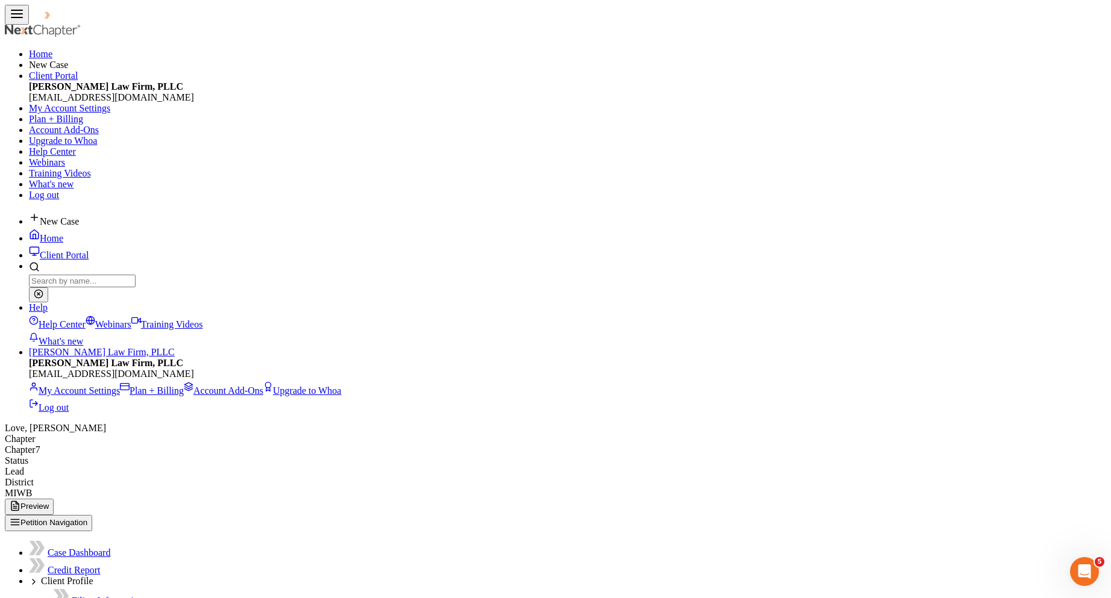
type input "STD"
type input "22.89"
type input "296.14"
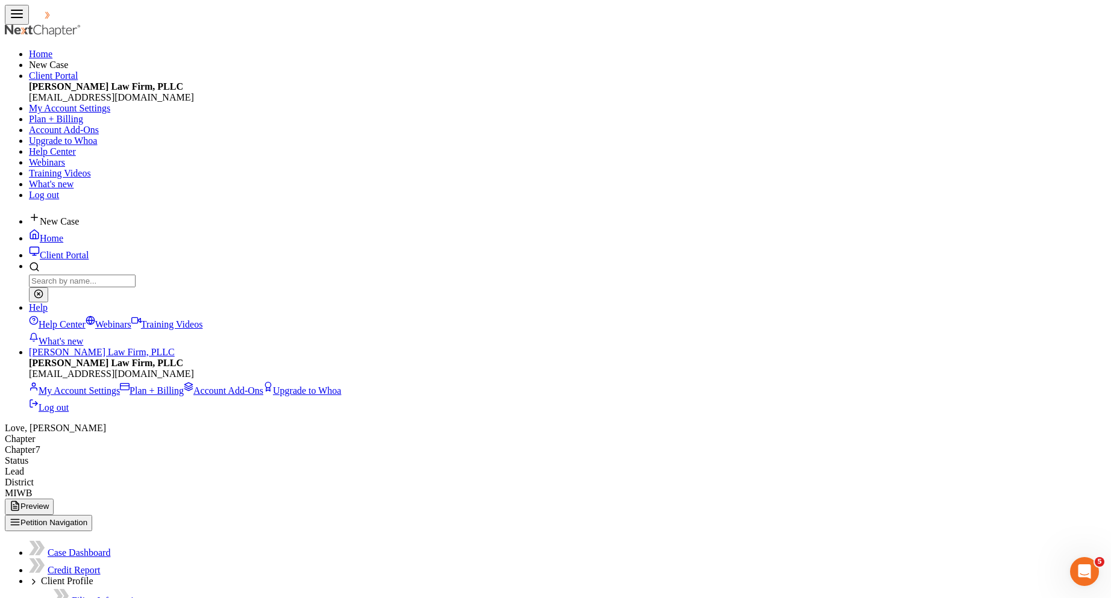
type input "[DATE]"
type input "1,680.00"
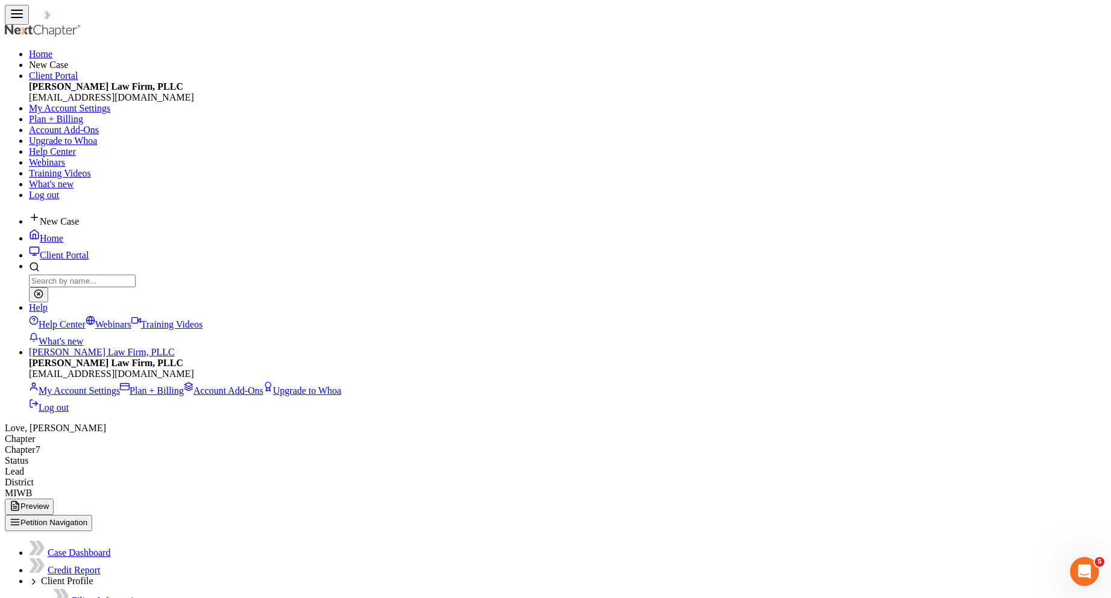
type input "290.19"
type input "16.80"
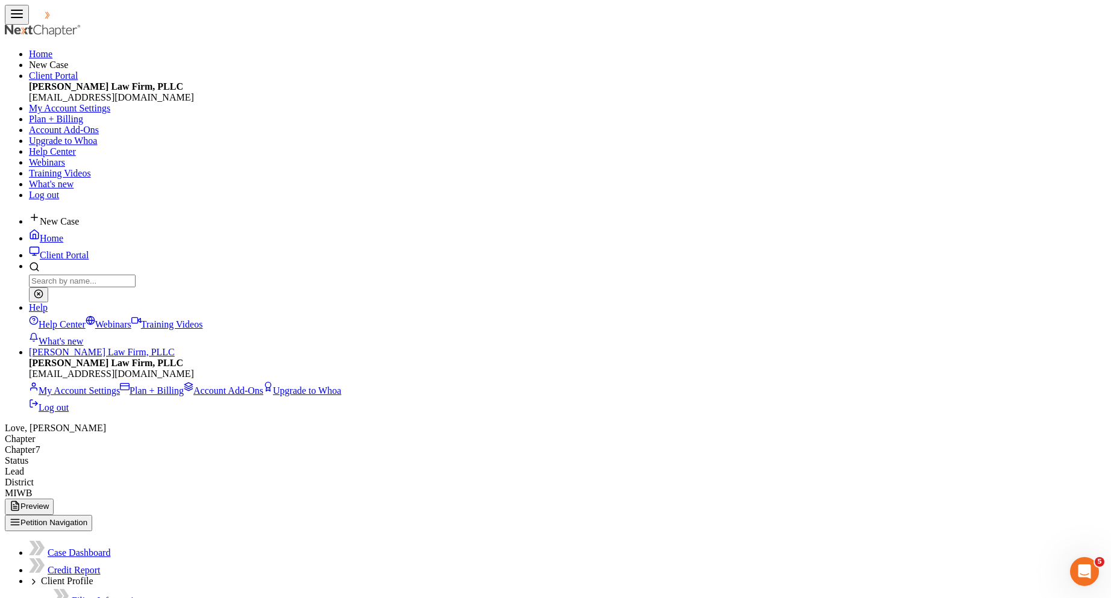
scroll to position [3975, 0]
type input "[DATE]"
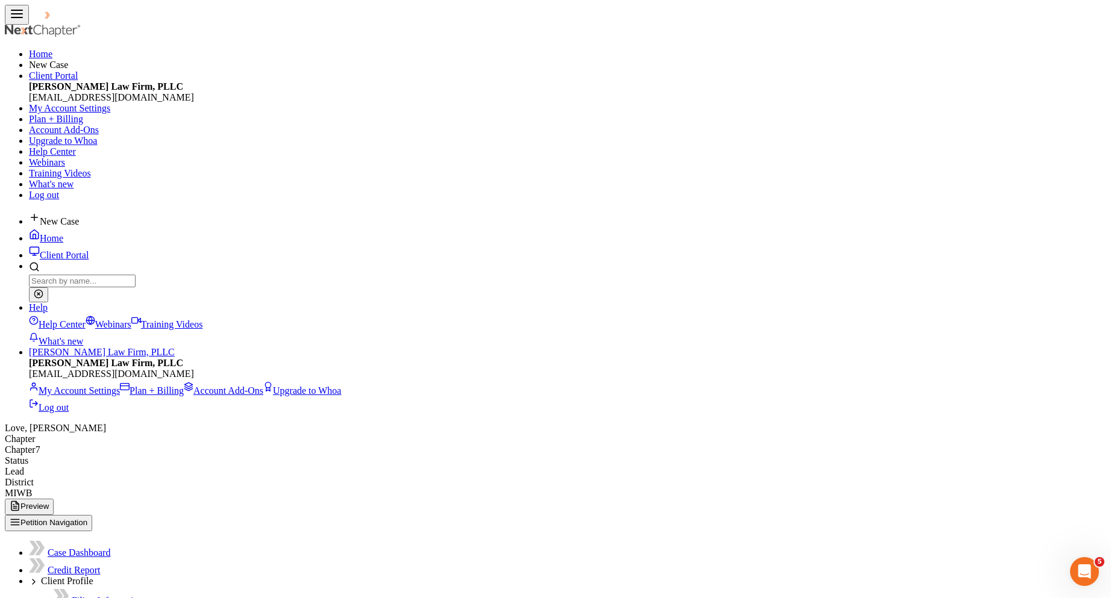
type input "1,743.00"
type input "303.79"
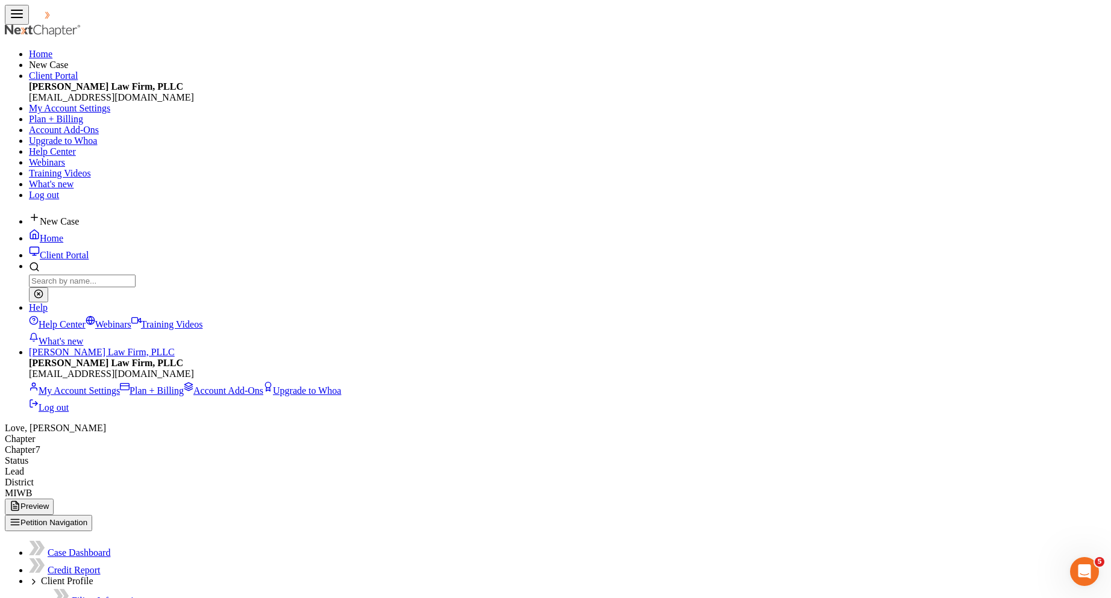
type input "17.43"
type input "4.94"
type input "3.87"
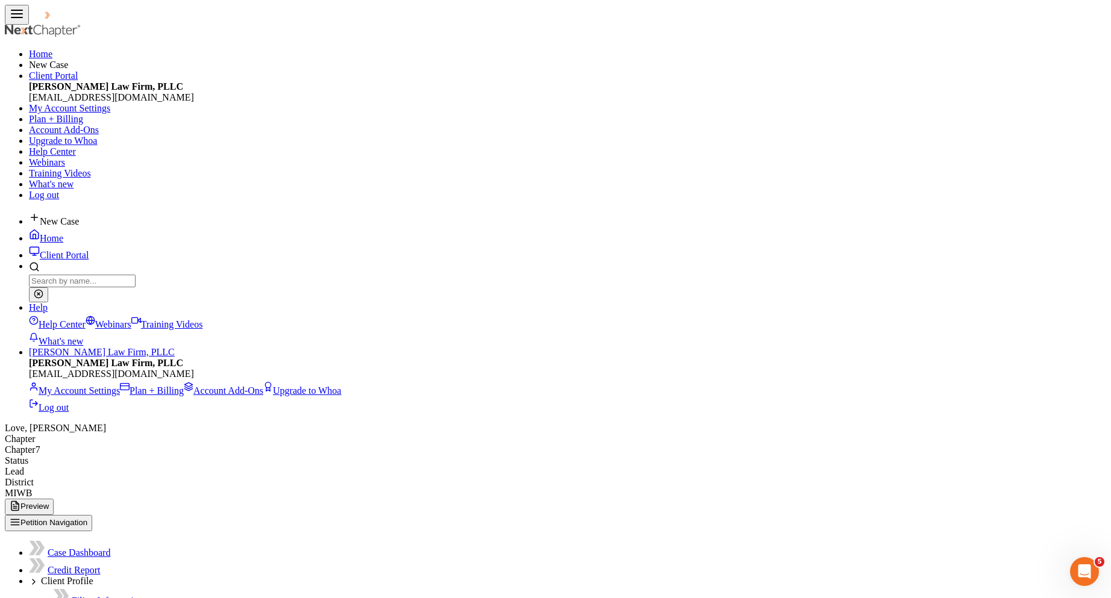
type input "2.96"
type input "ADD"
type input "0.26"
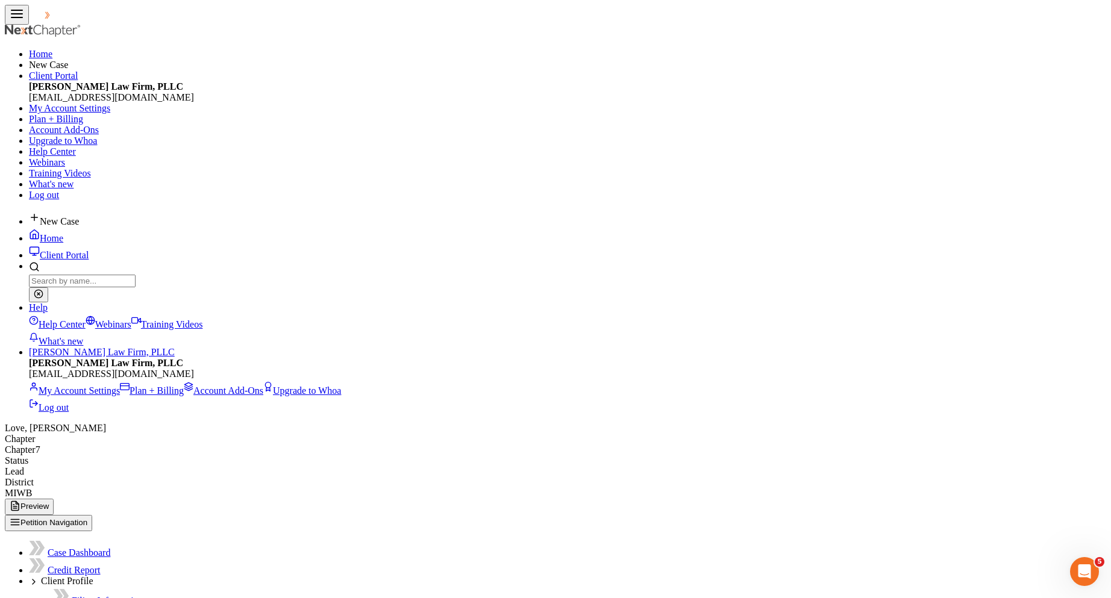
type input "LTD"
type input "17.56"
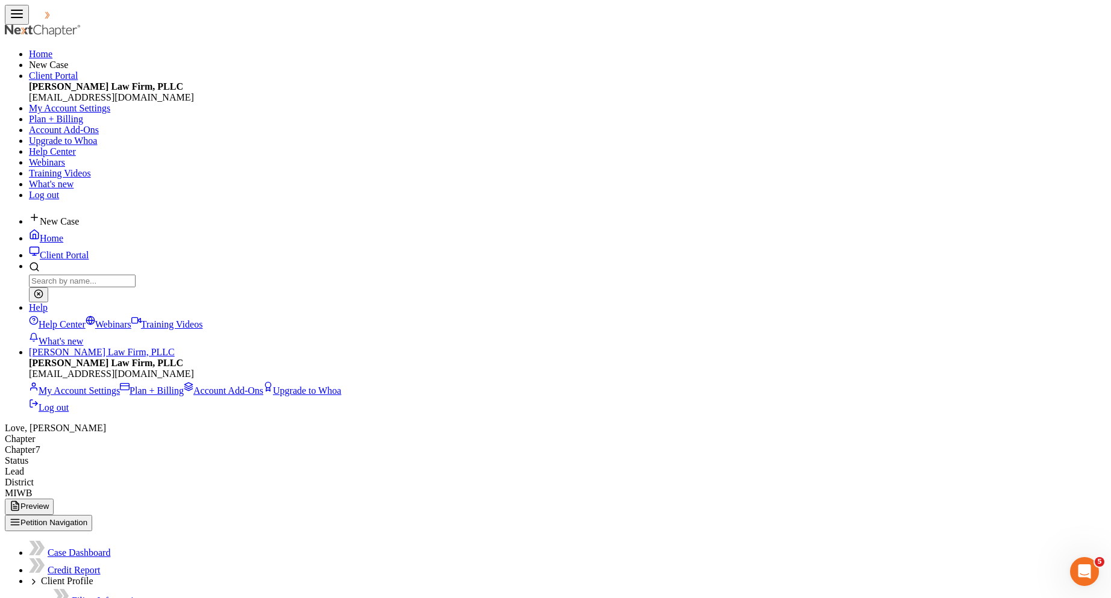
type input "STD"
type input "22.89"
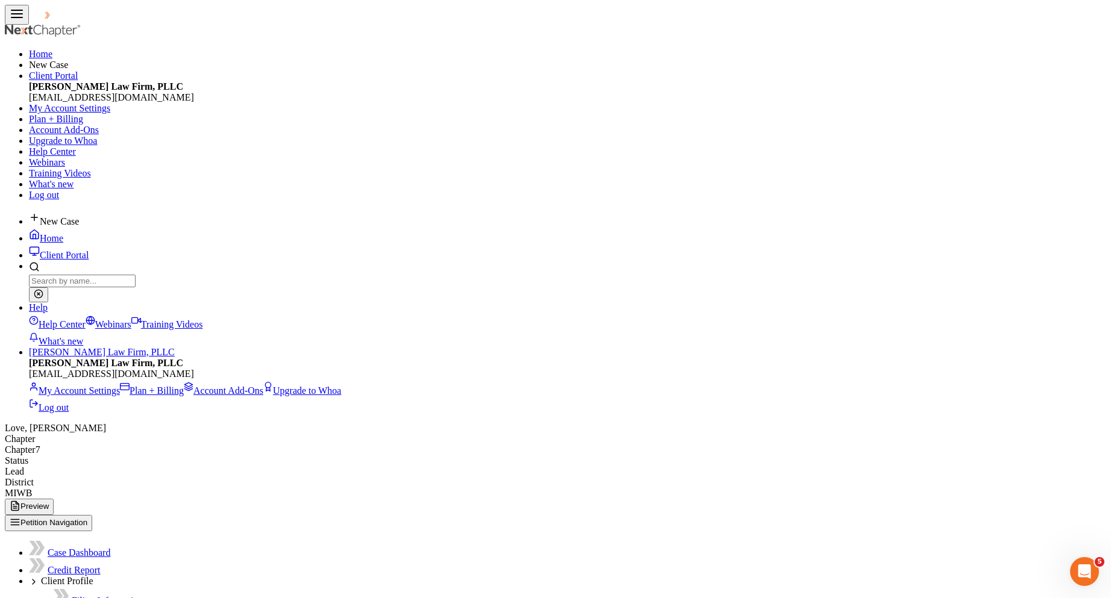
type input "[DATE]"
type input "1,780.71"
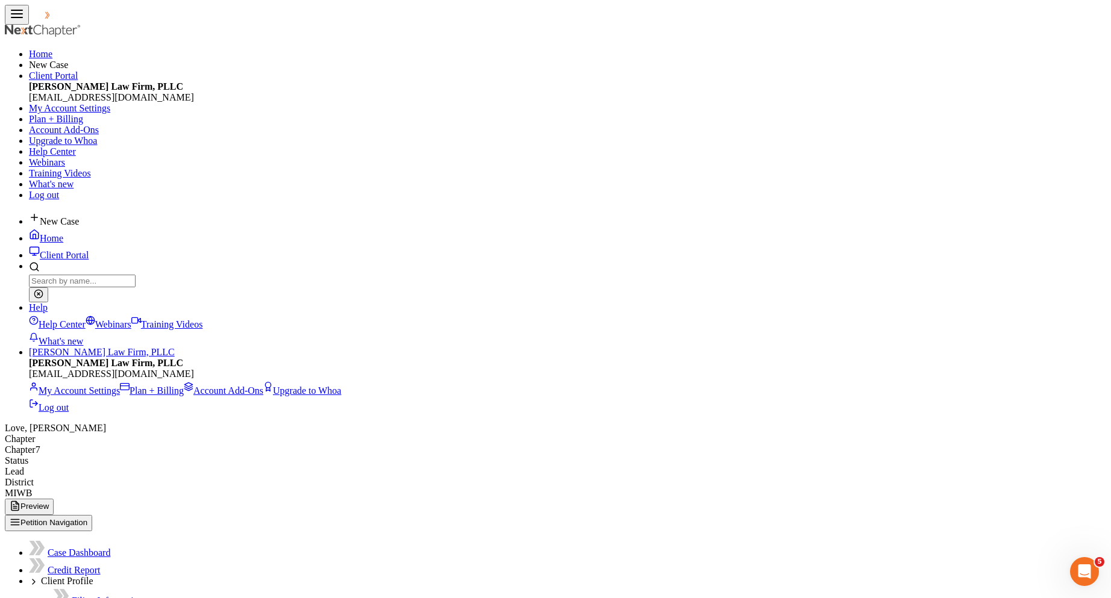
type input "312.92"
type input "17.81"
type input "4.94"
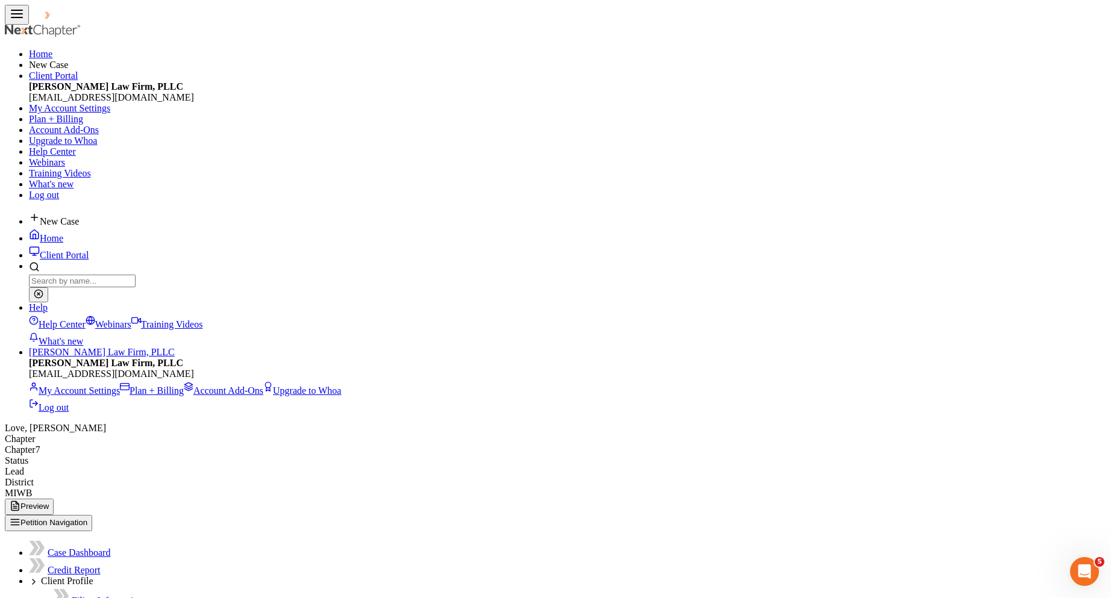
type input "3.87"
type input "2.96"
type input "ADD"
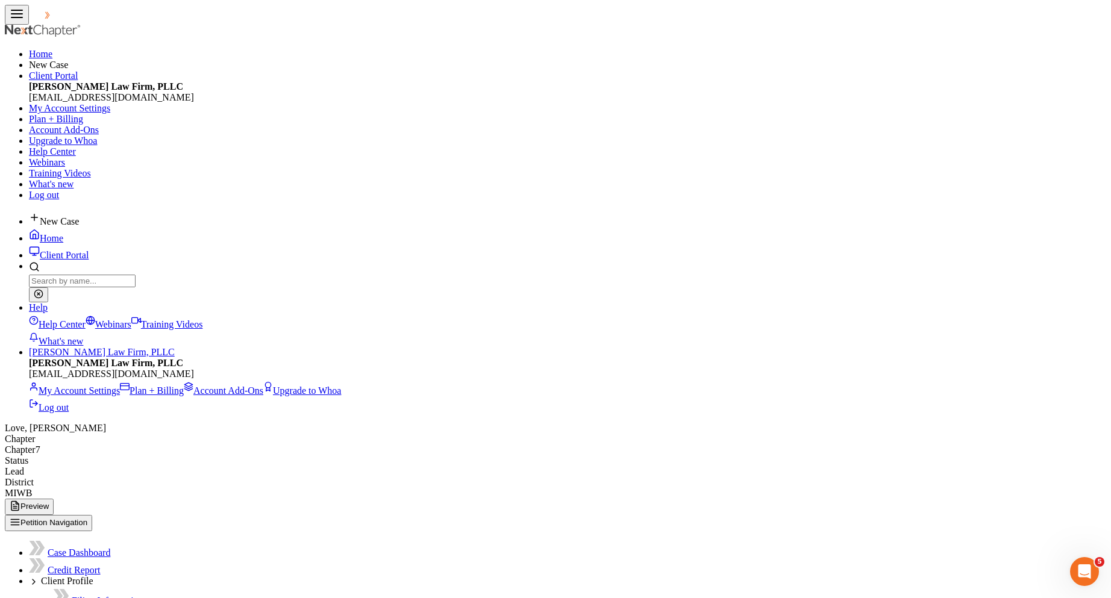
type input "0.26"
type input "LTD"
type input "18.10"
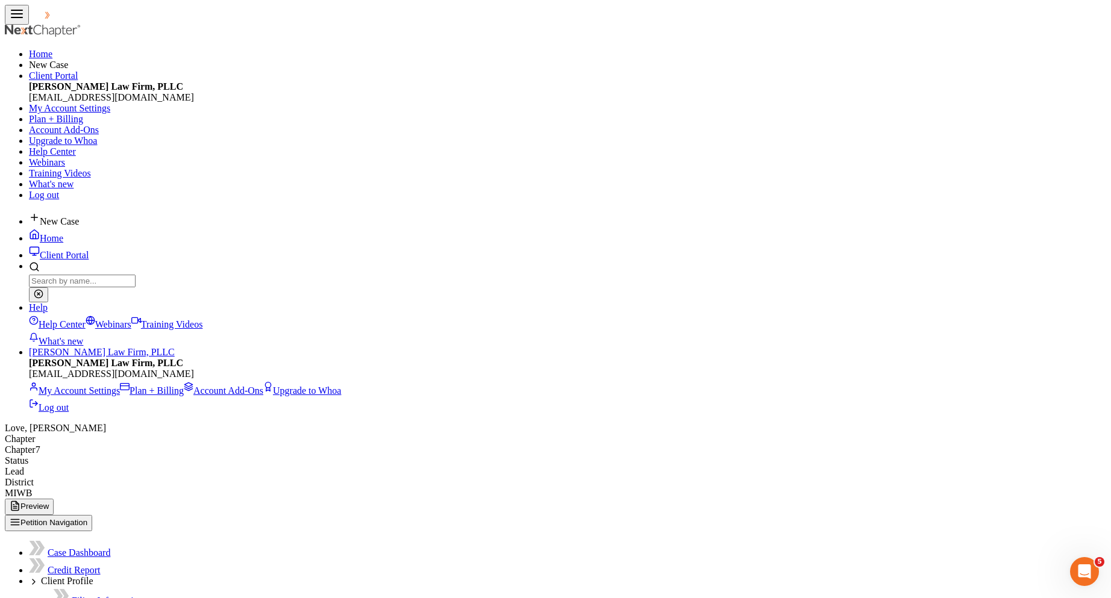
type input "STD"
type input "23.60"
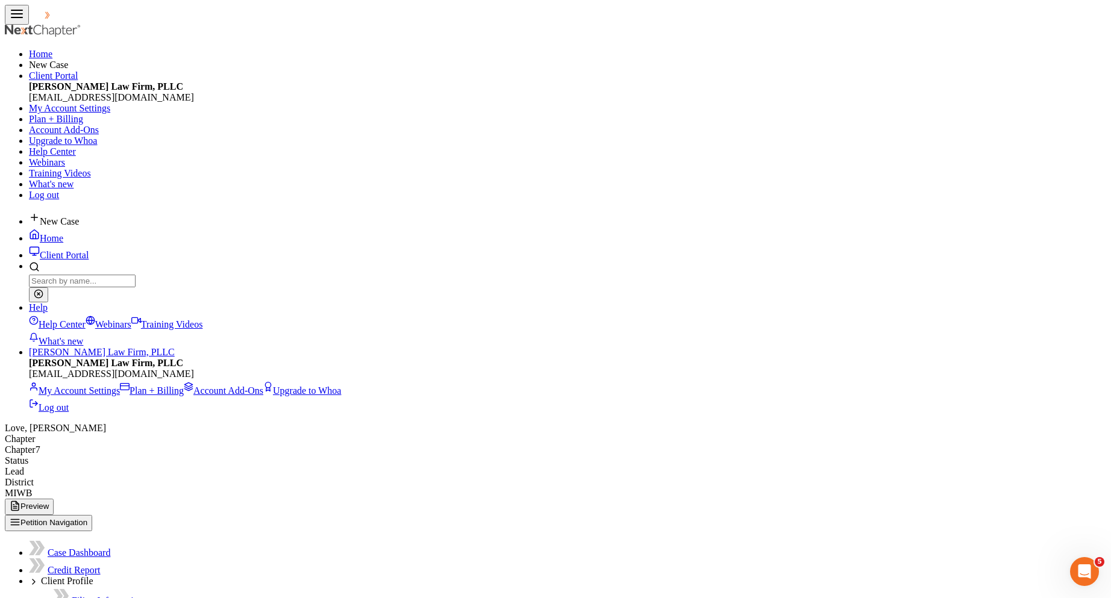
type input "[DATE]"
type input "1,732.00"
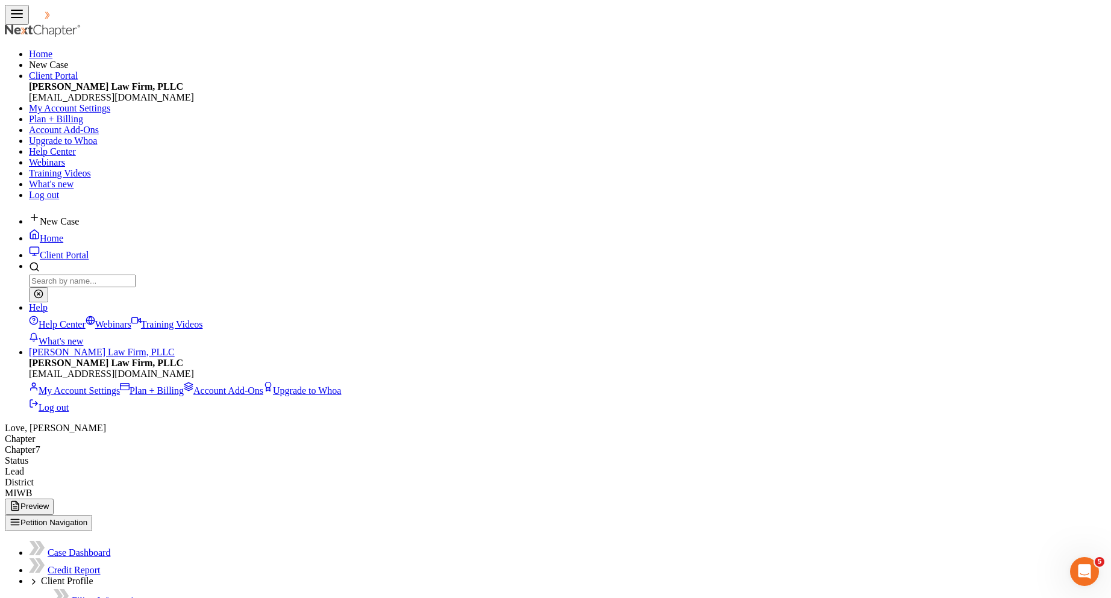
type input "301.12"
type input "17.32"
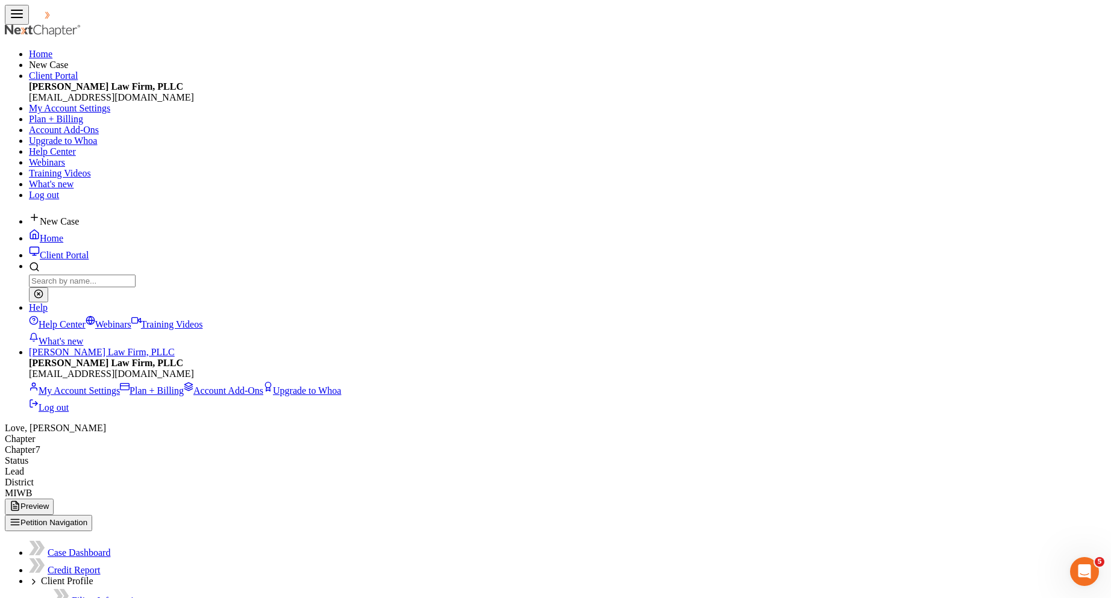
type input "4.94"
type input "3.87"
type input "2.96"
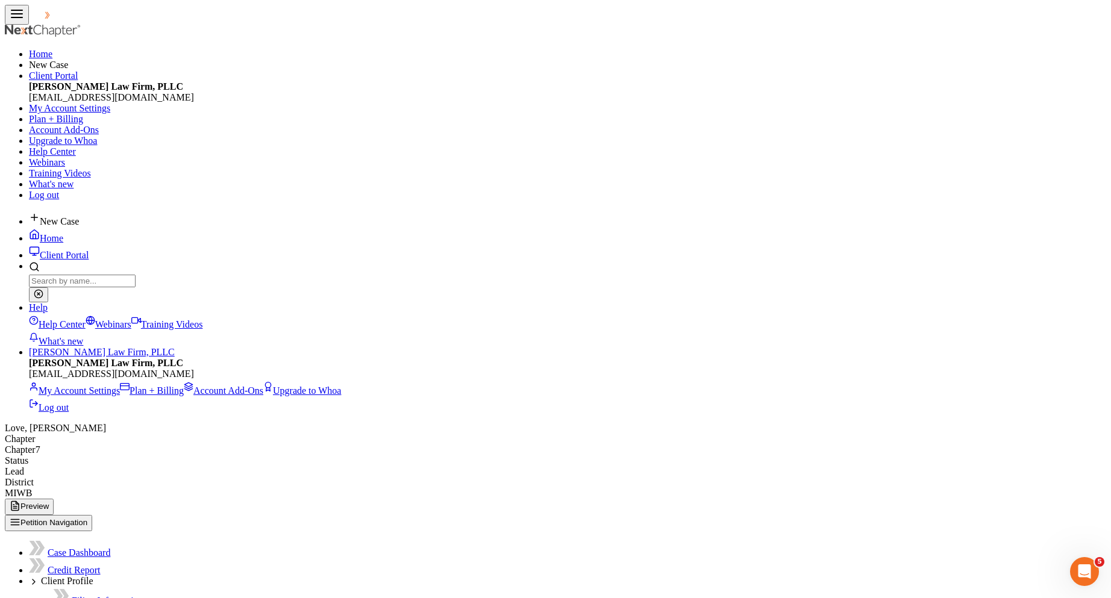
type input "ADD"
type input "0.26"
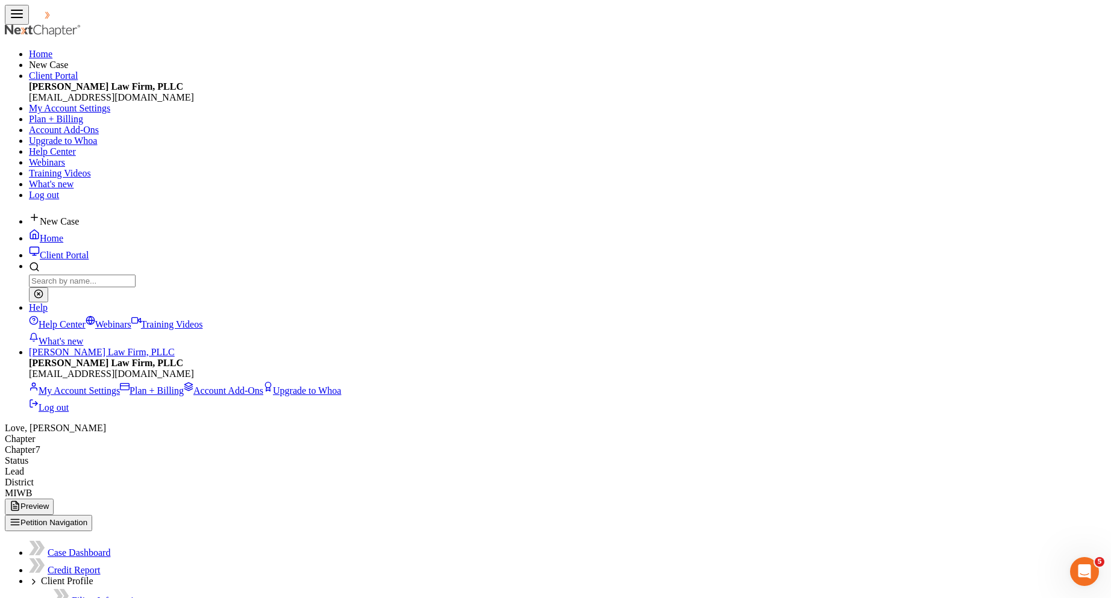
type input "LTD"
type input "18.10"
type input "STD"
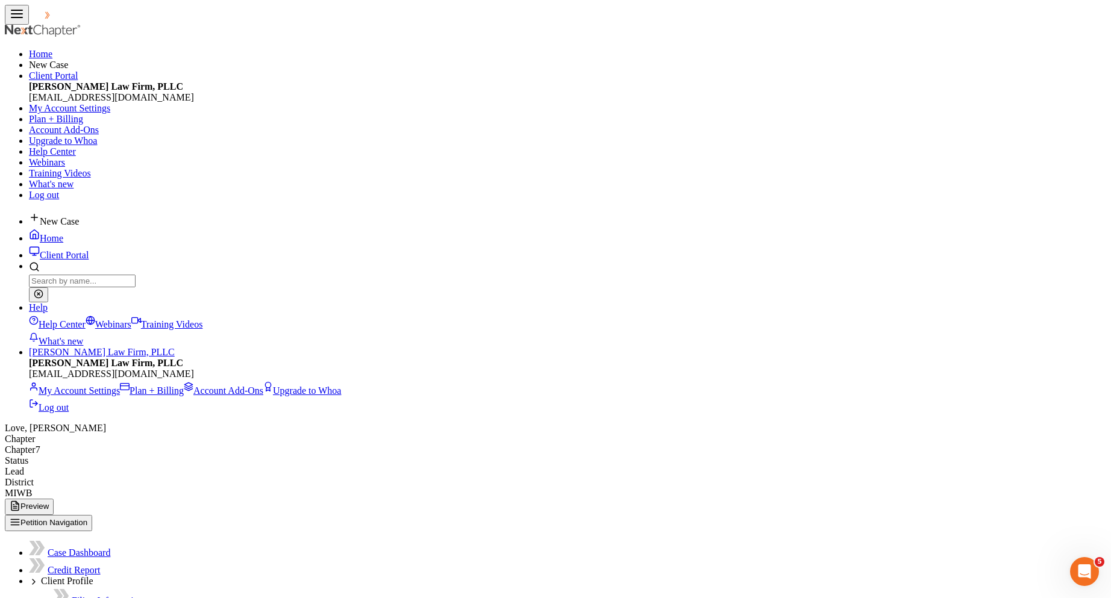
scroll to position [5364, 0]
type input "23.60"
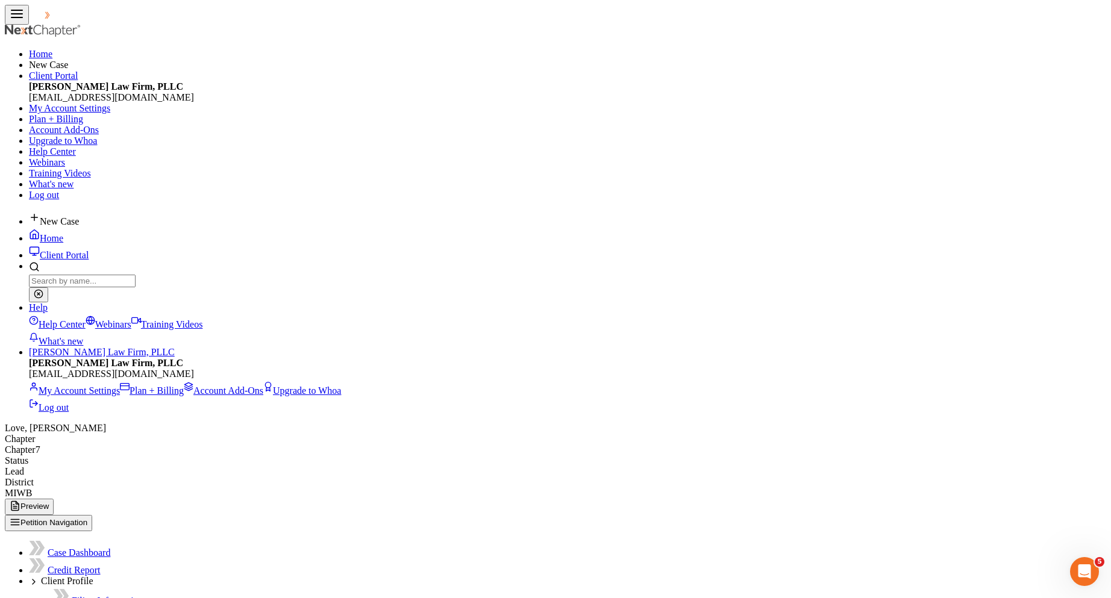
type input "[DATE]"
type input "1,813.19"
type input "320.78"
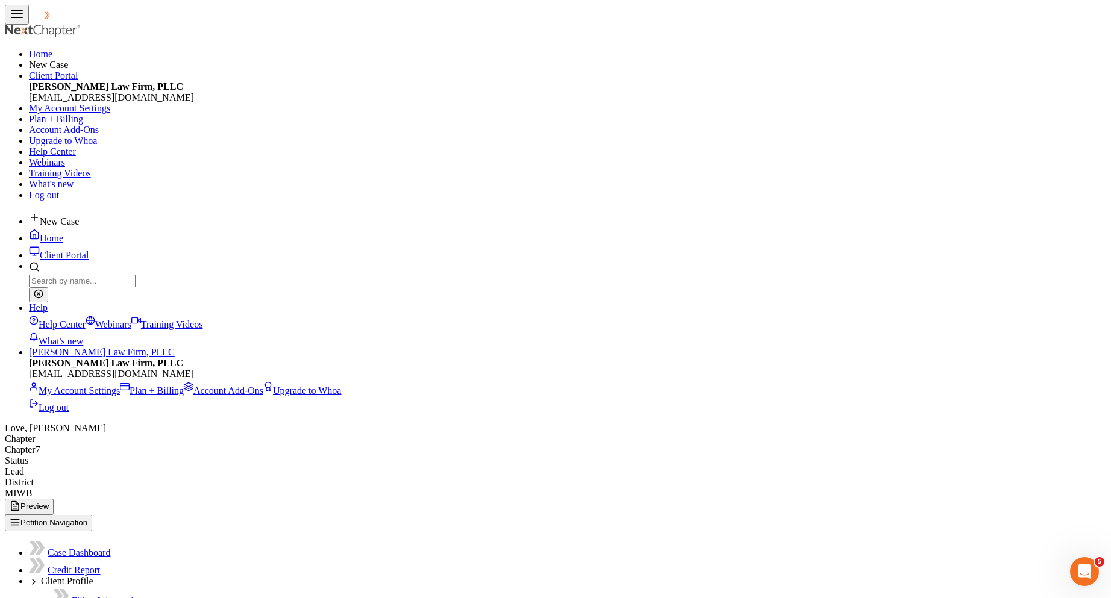
type input "18.13"
type input "4.94"
type input "3.87"
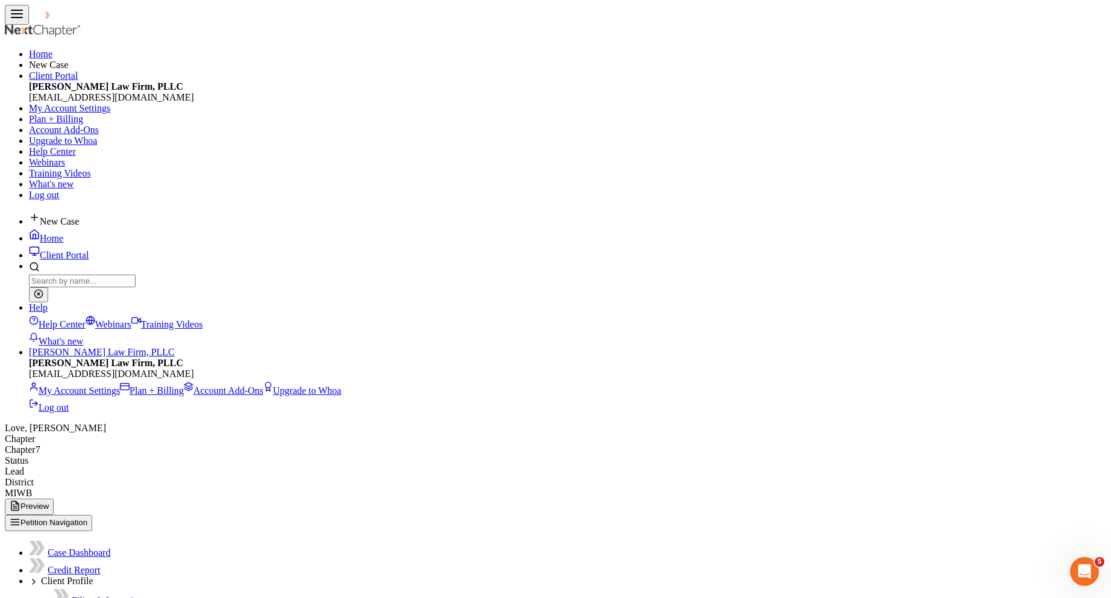
scroll to position [5759, 0]
type input "2.96"
type input "ADD"
type input "0.26"
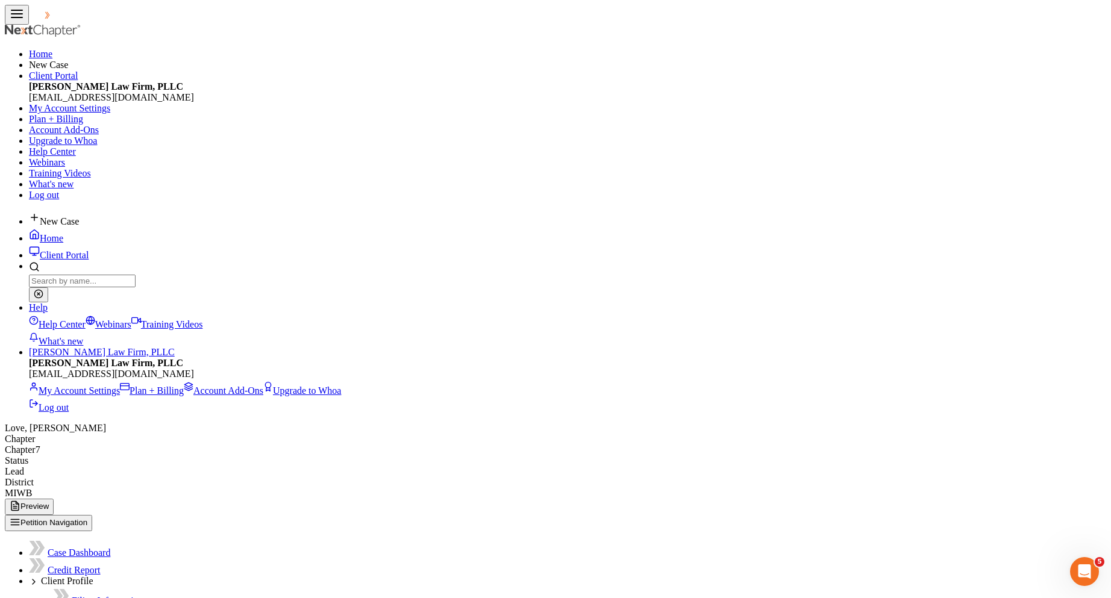
type input "LTD"
type input "18.10"
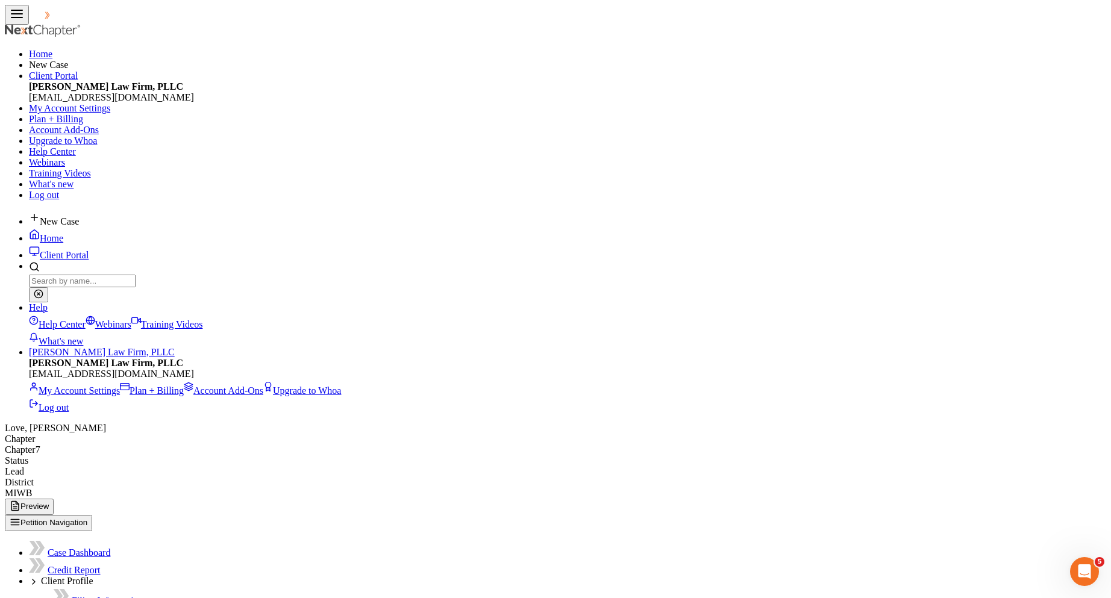
type input "STD"
type input "23.60"
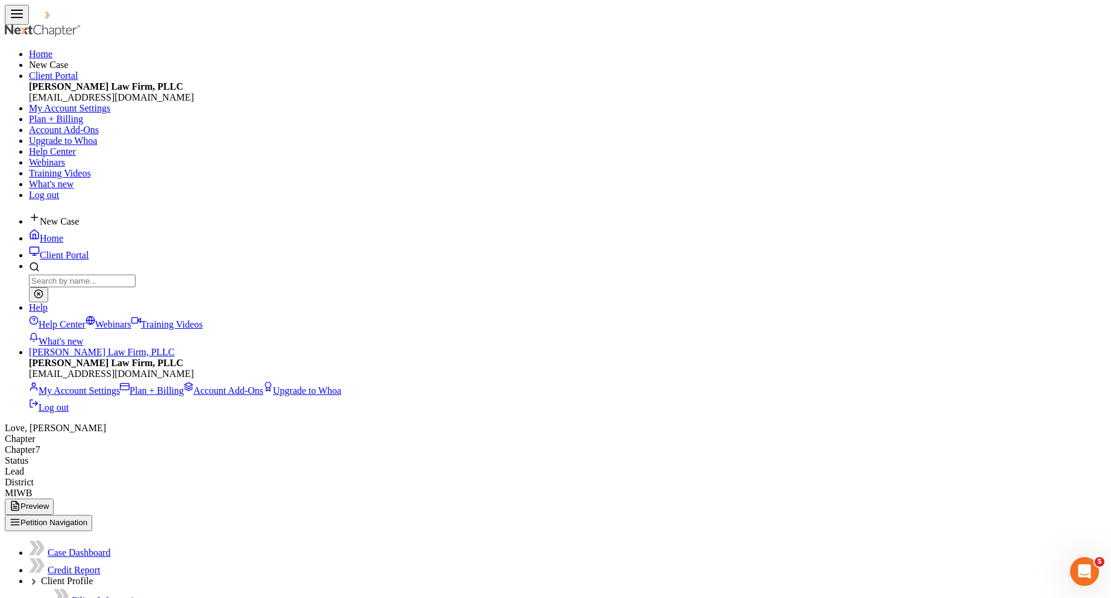
scroll to position [6007, 0]
type input "[DATE]"
type input "1,813.19"
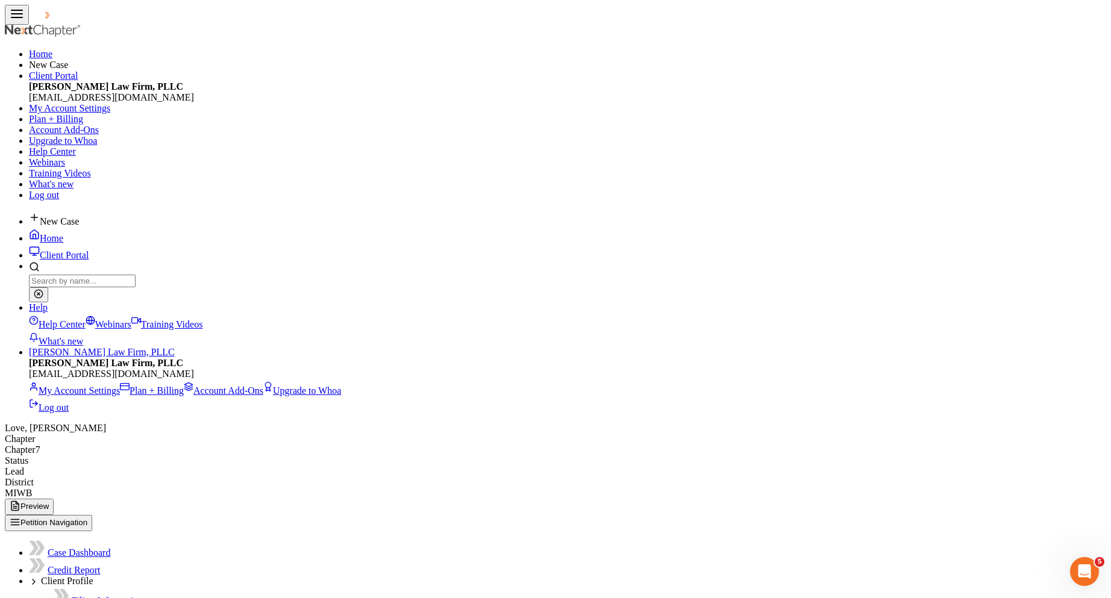
scroll to position [6188, 0]
type input "320.79"
type input "18.13"
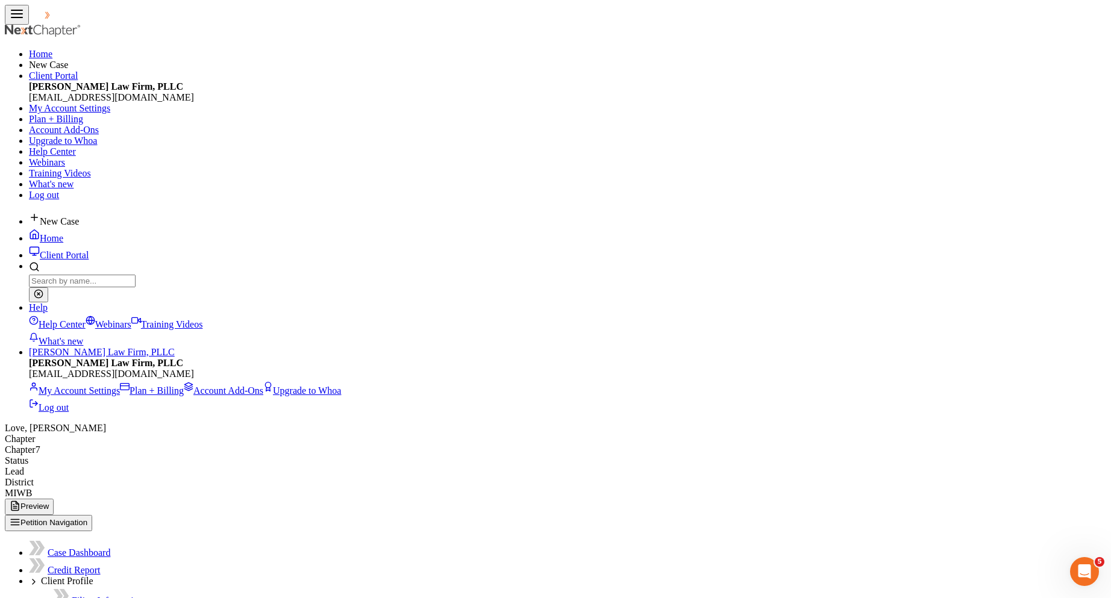
type input "4.94"
type input "3.87"
type input "2.96"
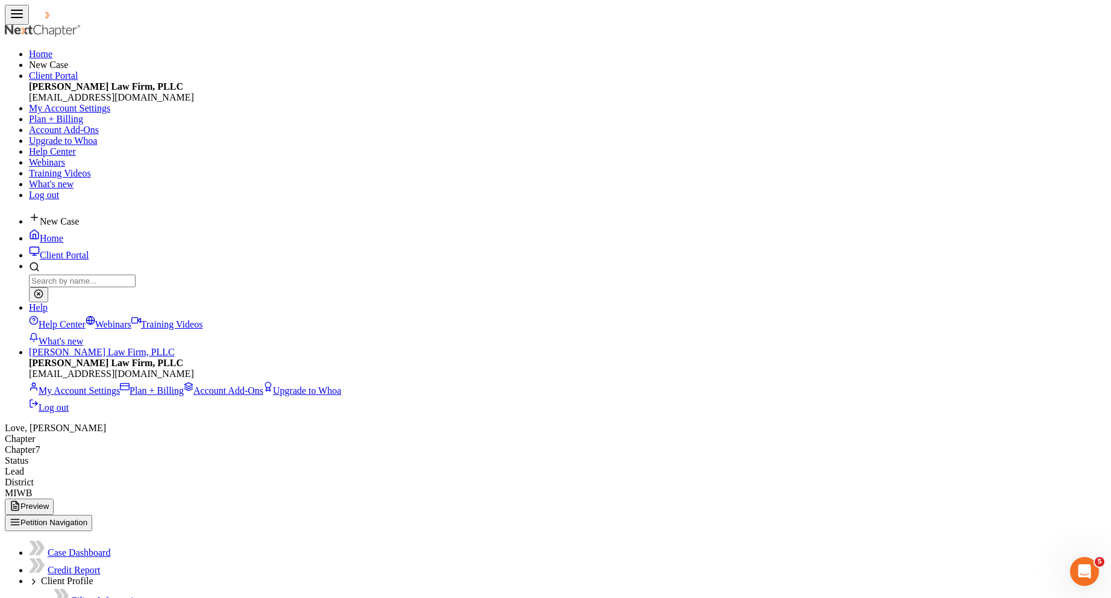
type input "ADD"
type input "0.26"
type input "LTD"
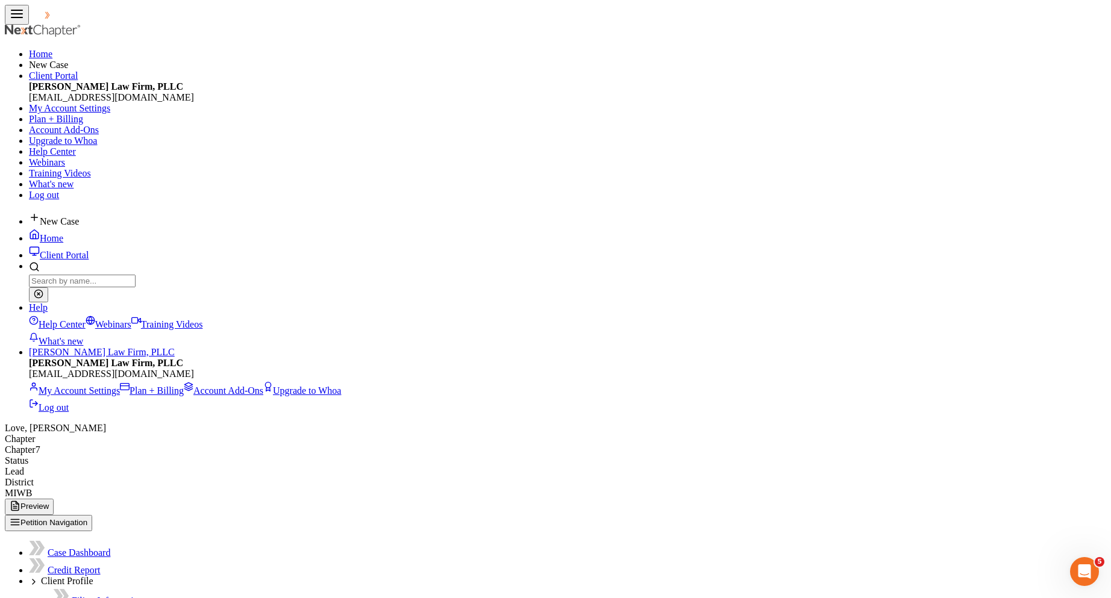
type input "18.10"
type input "STD"
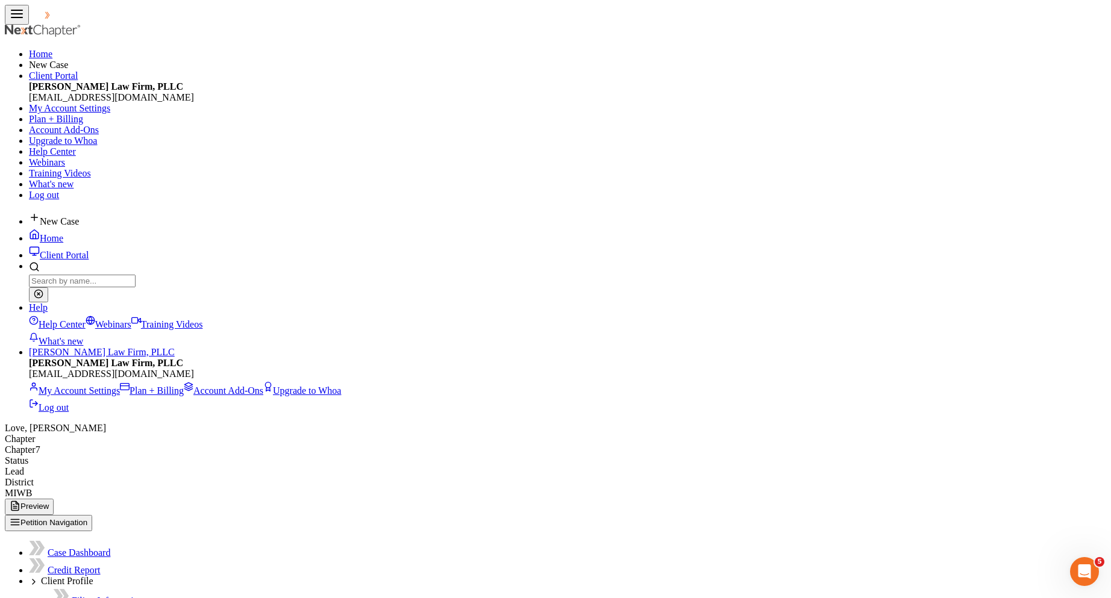
type input "23.60"
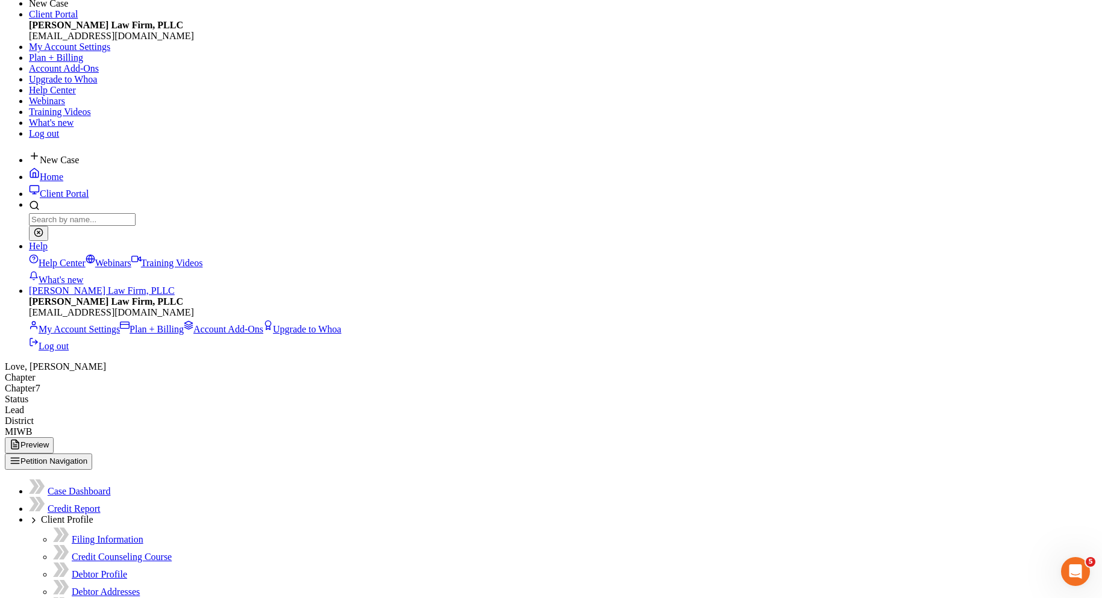
scroll to position [129, 0]
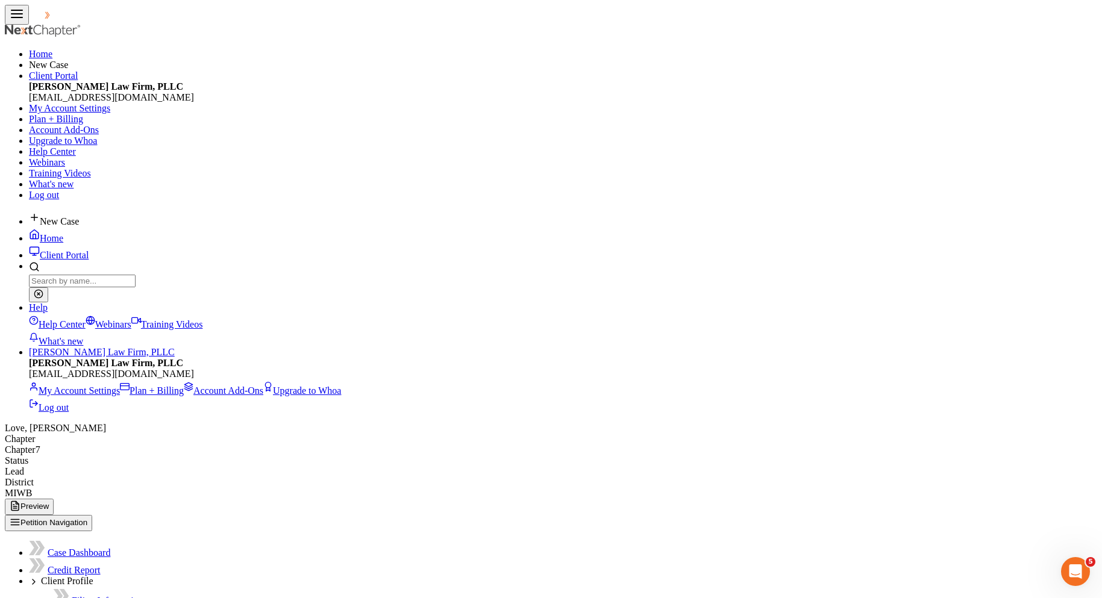
click at [175, 347] on link "[PERSON_NAME] Law Firm, PLLC" at bounding box center [102, 352] width 146 height 10
click at [69, 402] on link "Log out" at bounding box center [49, 407] width 40 height 10
